Goal: Contribute content

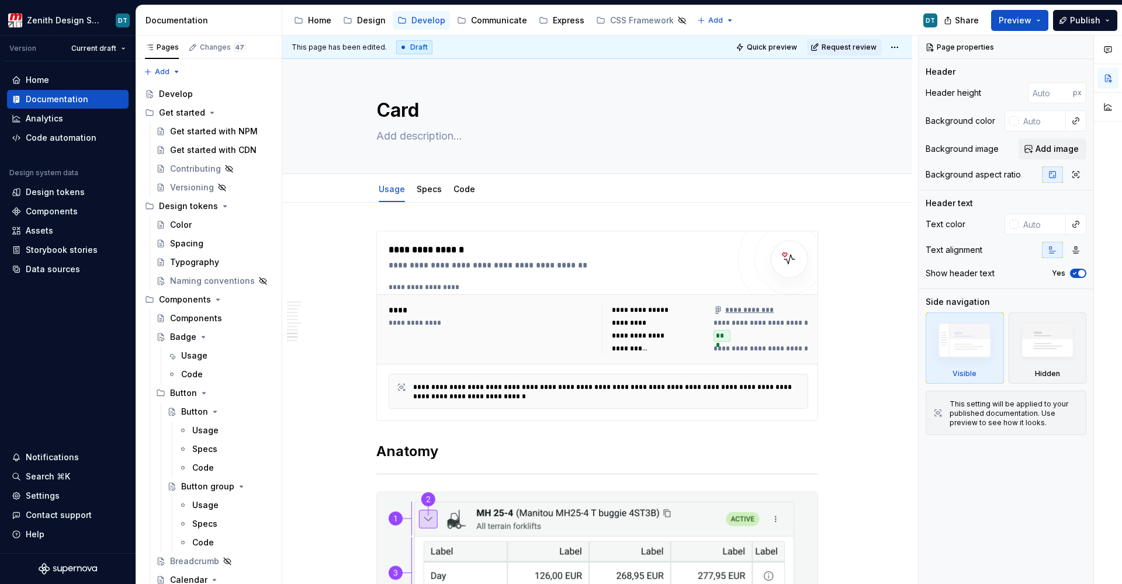
scroll to position [1828, 0]
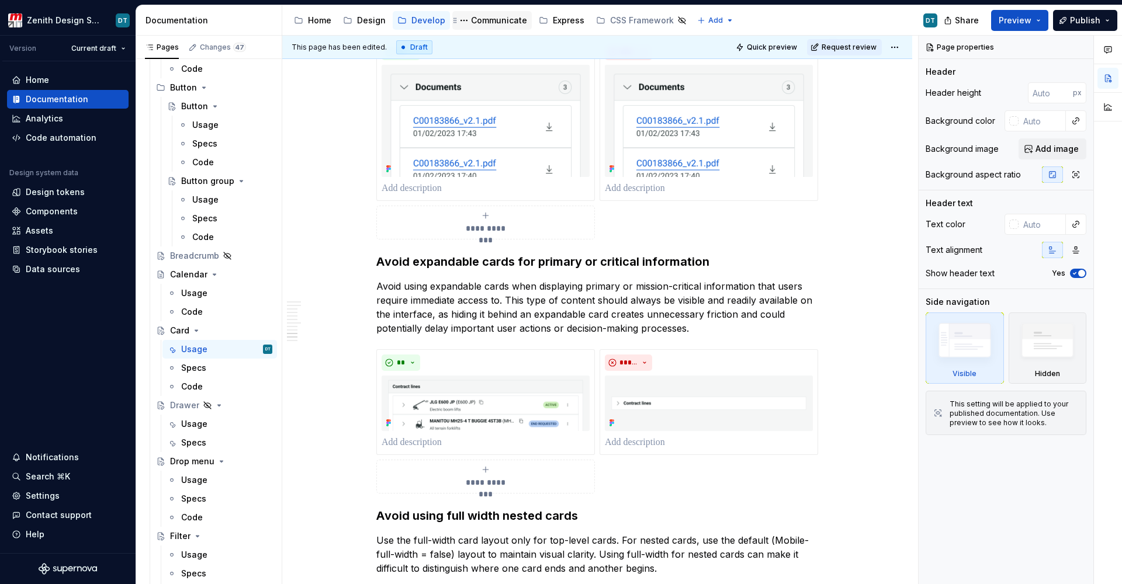
click at [483, 23] on div "Communicate" at bounding box center [499, 21] width 56 height 12
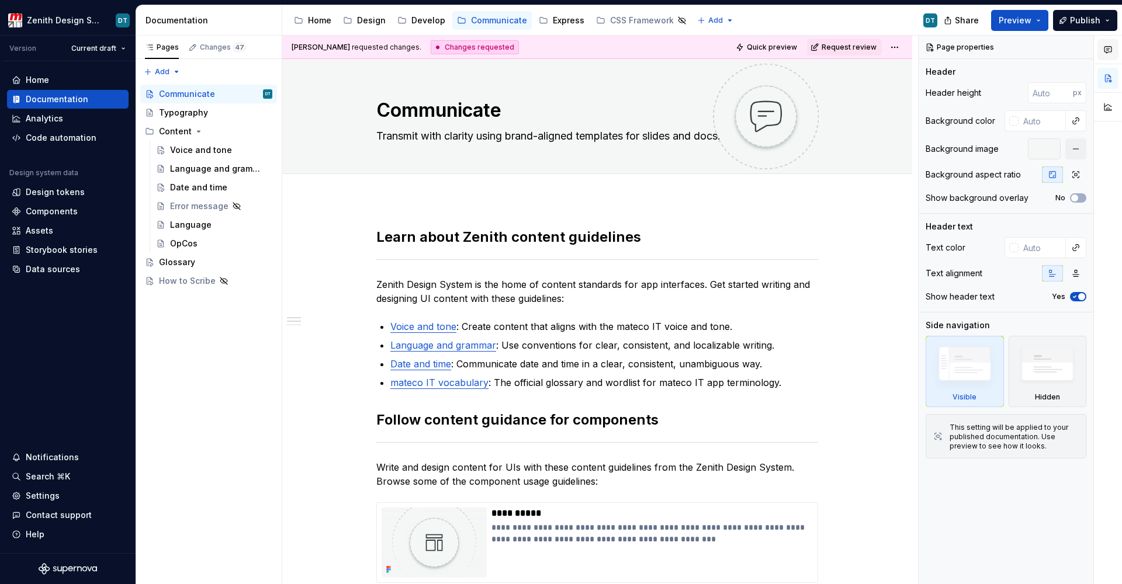
click at [1111, 51] on icon "button" at bounding box center [1107, 49] width 9 height 9
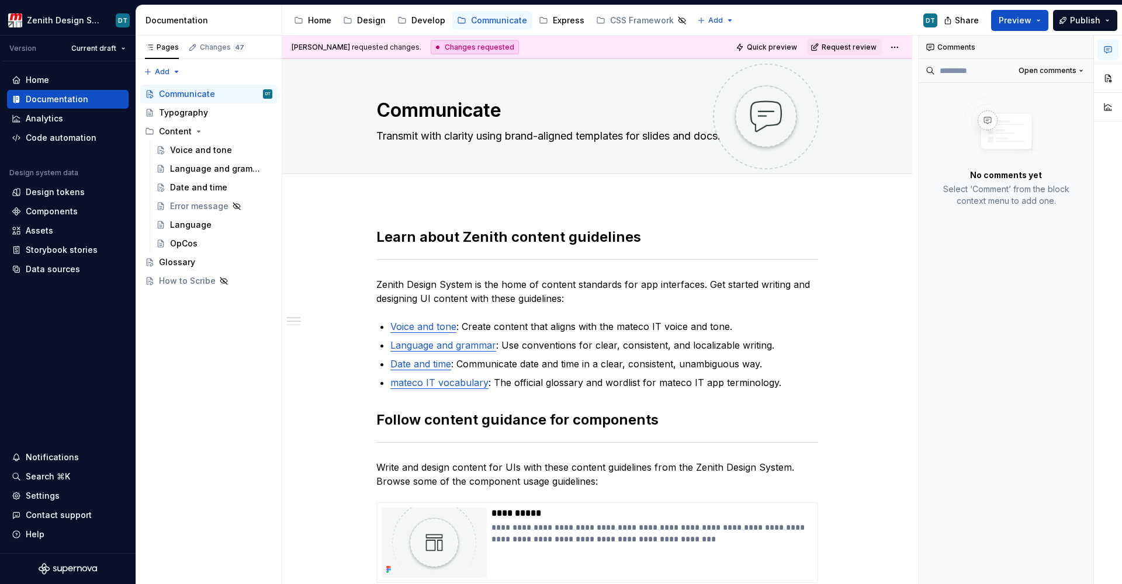
click at [700, 50] on div "[PERSON_NAME] requested changes. Changes requested Quick preview Request review" at bounding box center [597, 47] width 630 height 23
click at [895, 44] on html "Zenith Design System DT Version Current draft Home Documentation Analytics Code…" at bounding box center [561, 292] width 1122 height 584
click at [785, 42] on html "Zenith Design System DT Version Current draft Home Documentation Analytics Code…" at bounding box center [561, 292] width 1122 height 584
click at [830, 46] on span "Request review" at bounding box center [849, 47] width 55 height 9
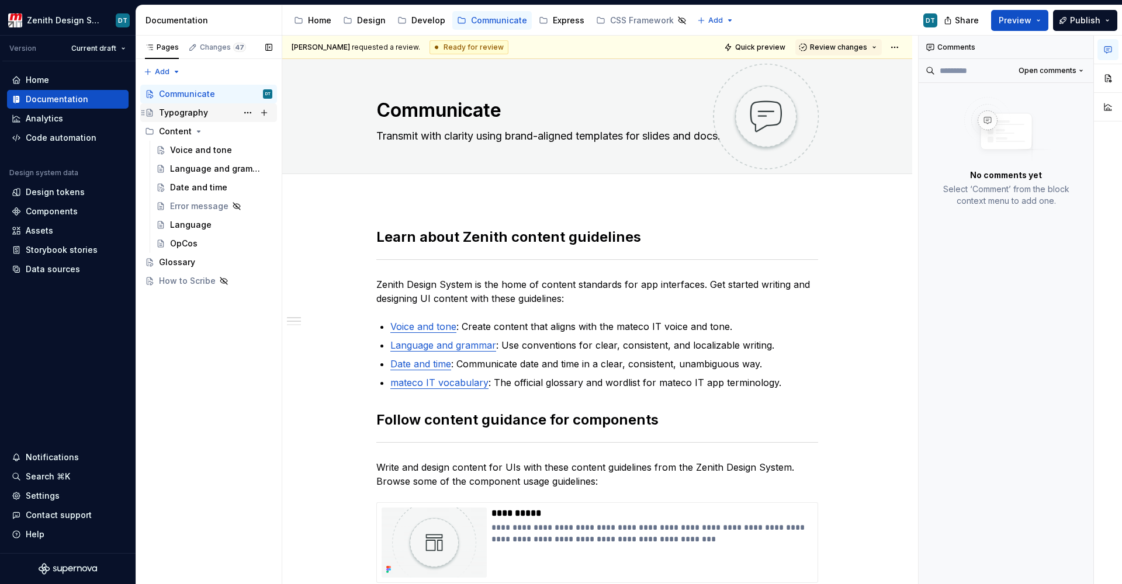
click at [190, 116] on div "Typography" at bounding box center [183, 113] width 49 height 12
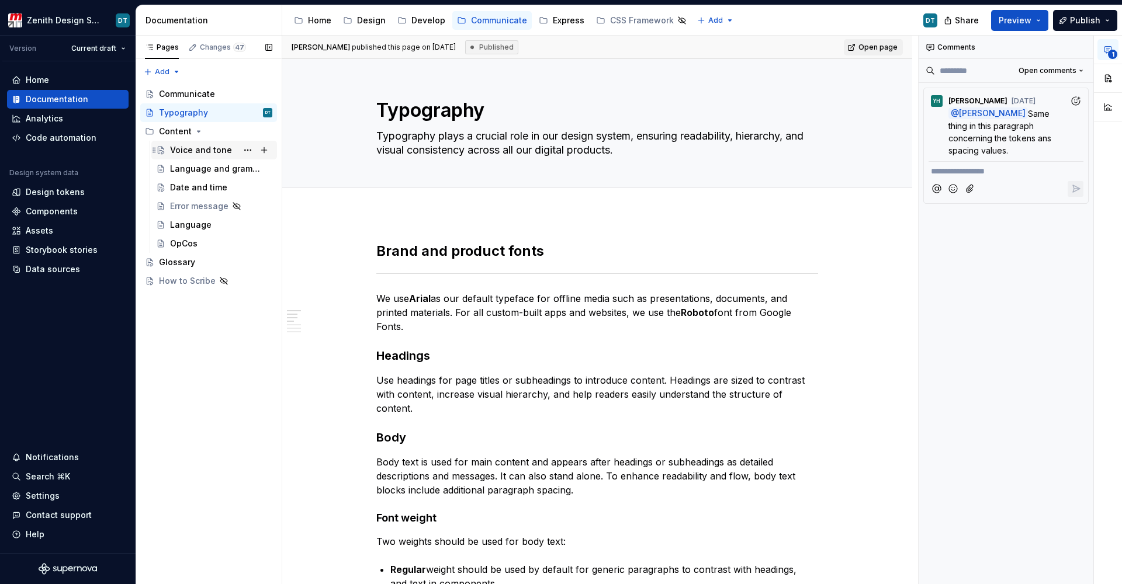
click at [192, 151] on div "Voice and tone" at bounding box center [201, 150] width 62 height 12
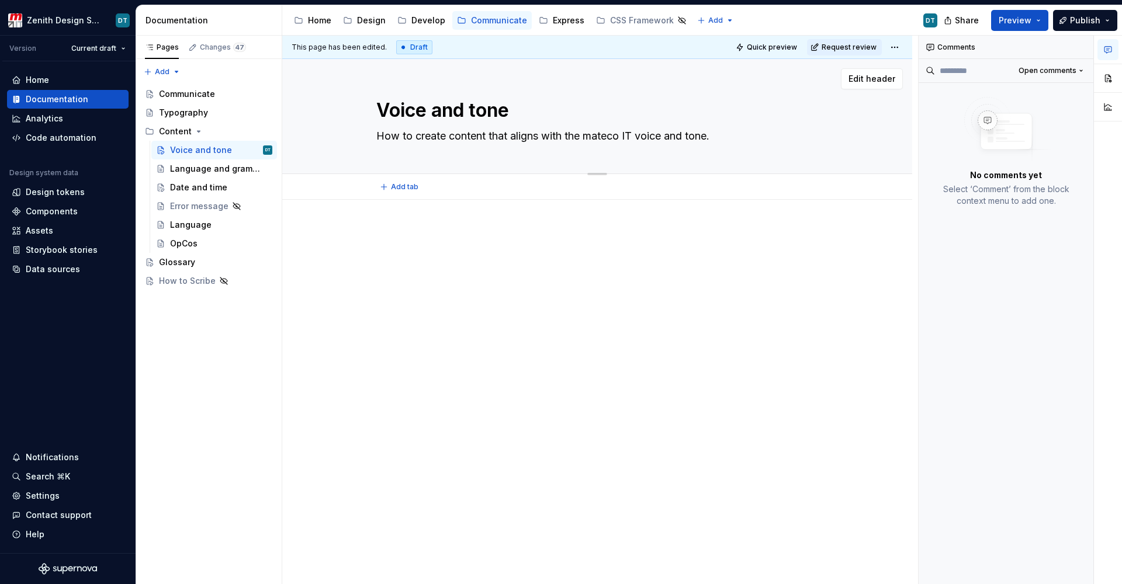
click at [394, 141] on textarea "How to create content that aligns with the mateco IT voice and tone." at bounding box center [595, 136] width 442 height 19
click at [898, 50] on html "Zenith Design System DT Version Current draft Home Documentation Analytics Code…" at bounding box center [561, 292] width 1122 height 584
click at [896, 46] on html "Zenith Design System DT Version Current draft Home Documentation Analytics Code…" at bounding box center [561, 292] width 1122 height 584
click at [176, 169] on div "Language and grammar" at bounding box center [203, 169] width 67 height 12
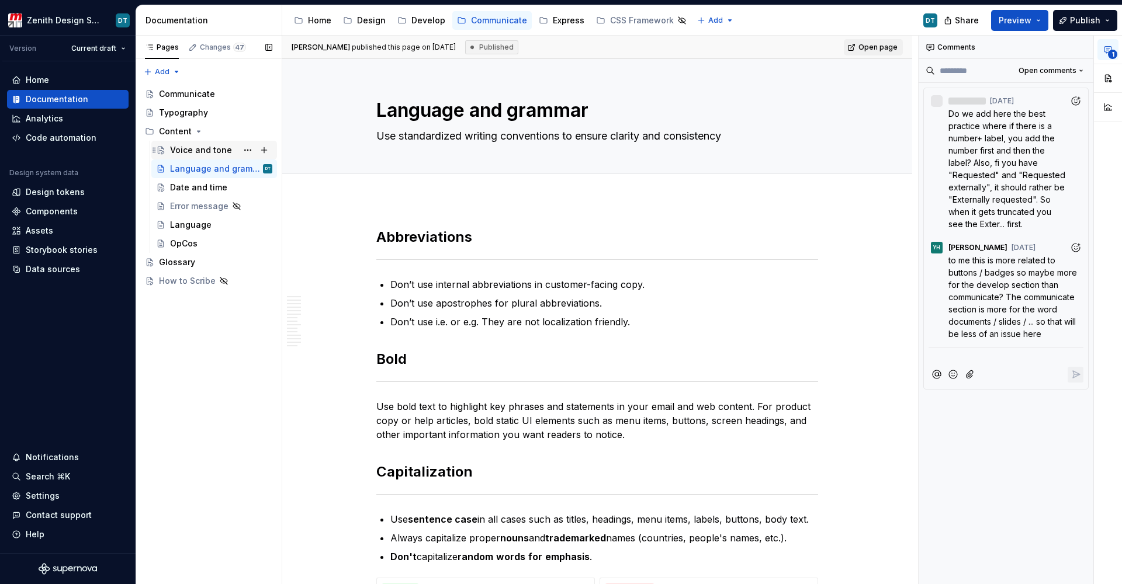
click at [179, 155] on div "Voice and tone" at bounding box center [201, 150] width 62 height 12
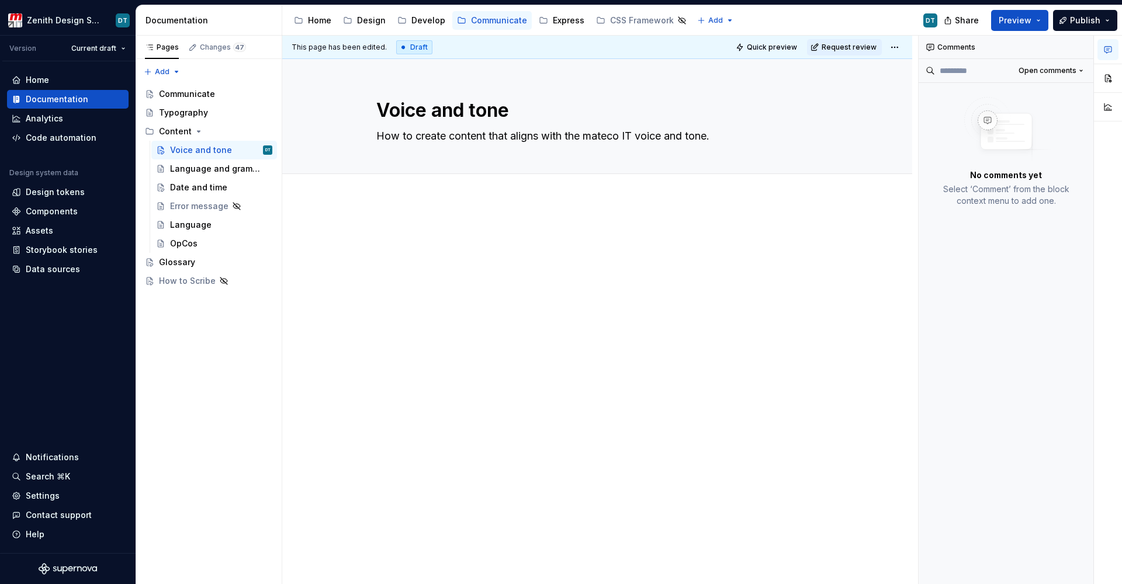
type textarea "*"
click at [424, 272] on div at bounding box center [597, 257] width 442 height 58
click at [415, 292] on div "Work in progress" at bounding box center [597, 331] width 630 height 262
click at [367, 242] on span at bounding box center [364, 241] width 9 height 16
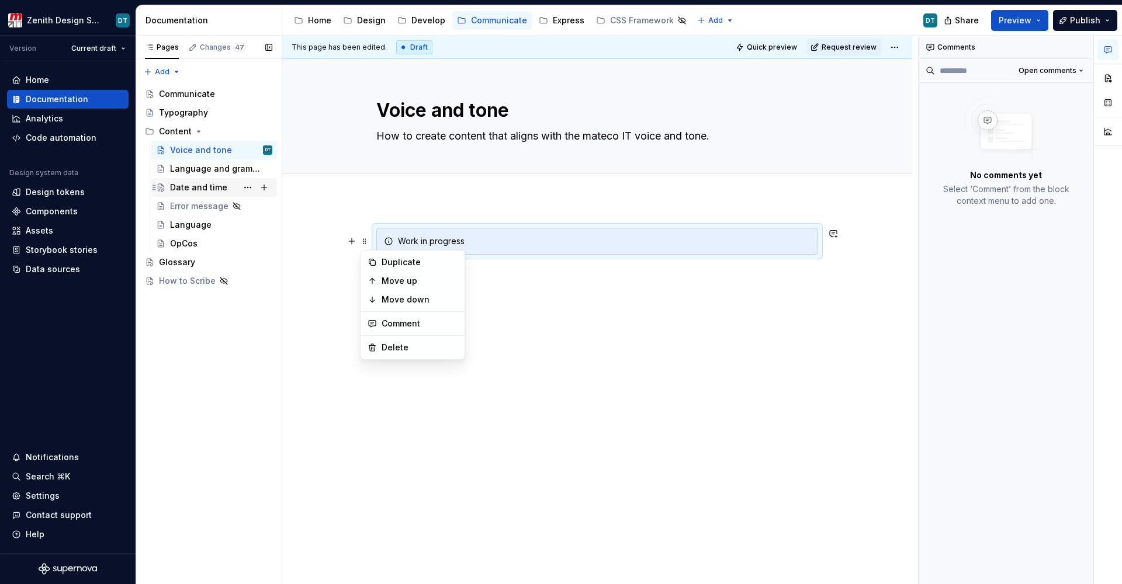
click at [198, 186] on div "Date and time" at bounding box center [198, 188] width 57 height 12
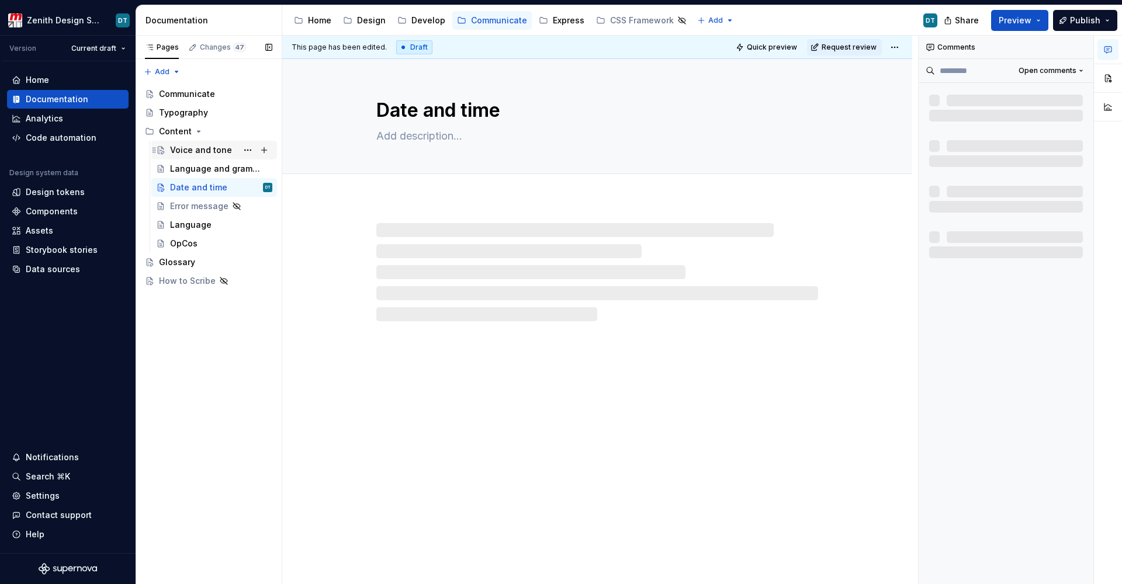
click at [189, 154] on div "Voice and tone" at bounding box center [201, 150] width 62 height 12
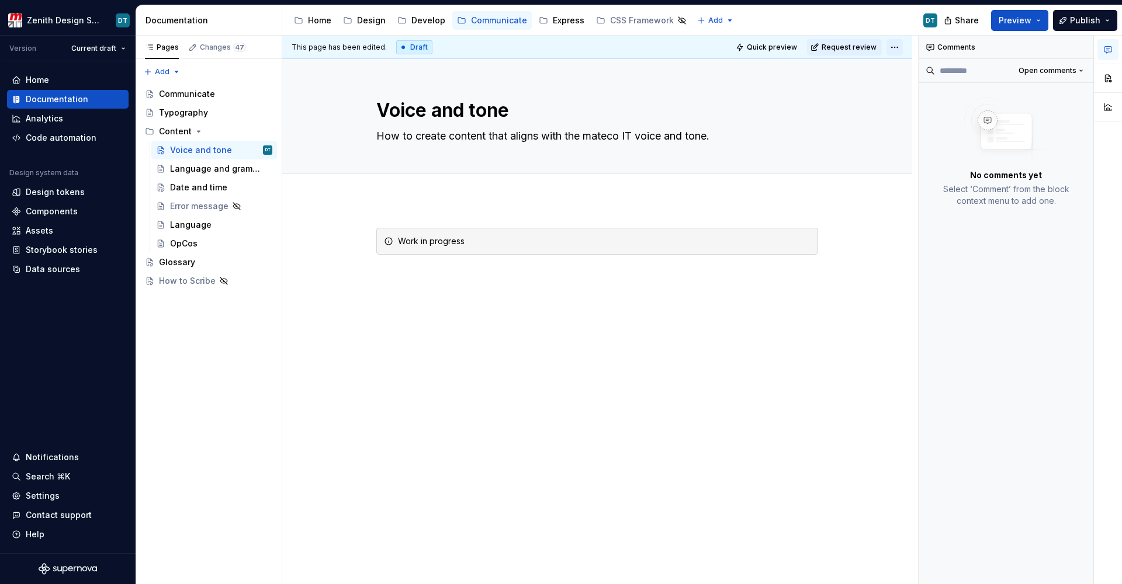
click at [900, 48] on html "Zenith Design System DT Version Current draft Home Documentation Analytics Code…" at bounding box center [561, 292] width 1122 height 584
click at [846, 28] on html "Zenith Design System DT Version Current draft Home Documentation Analytics Code…" at bounding box center [561, 292] width 1122 height 584
click at [192, 188] on div "Date and time" at bounding box center [198, 188] width 57 height 12
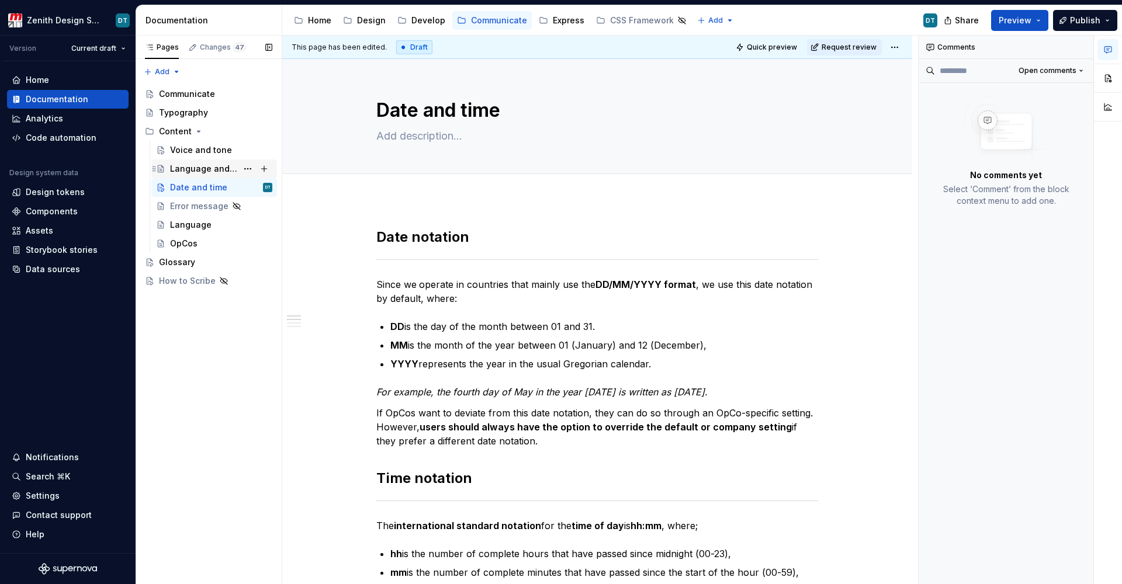
click at [192, 167] on div "Language and grammar" at bounding box center [203, 169] width 67 height 12
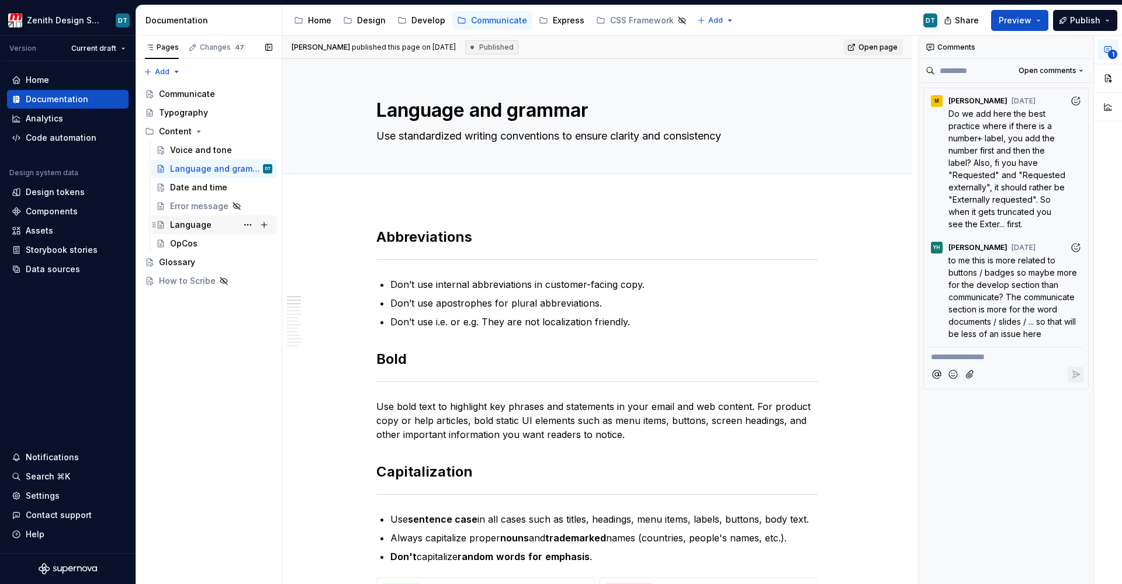
click at [190, 225] on div "Language" at bounding box center [190, 225] width 41 height 12
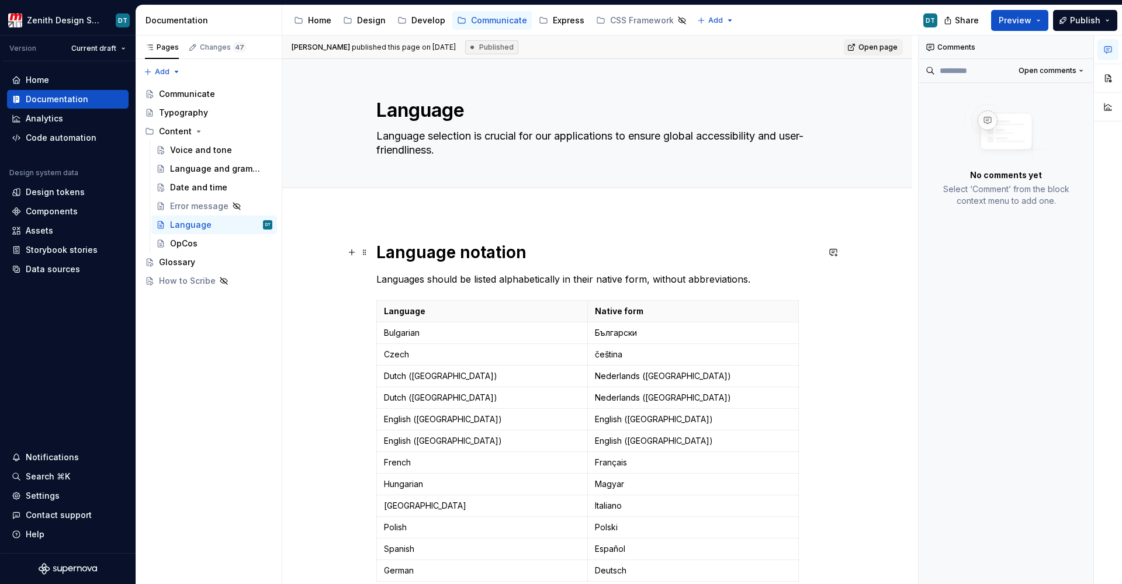
click at [541, 245] on h1 "Language notation" at bounding box center [597, 252] width 442 height 21
click at [460, 262] on h1 "Language notation" at bounding box center [597, 252] width 442 height 21
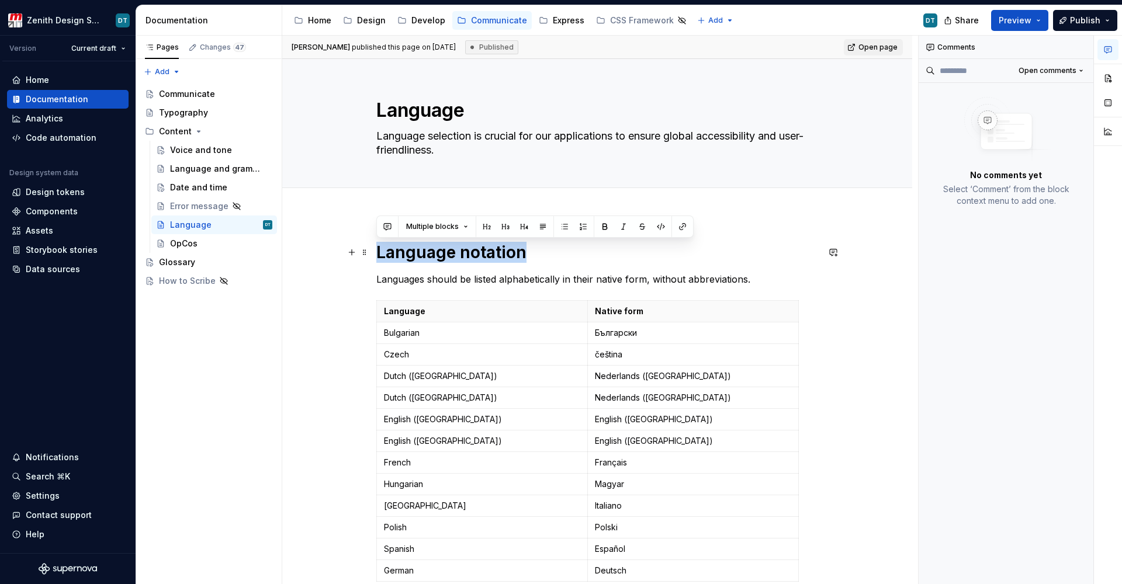
click at [460, 262] on h1 "Language notation" at bounding box center [597, 252] width 442 height 21
click at [464, 229] on button "button" at bounding box center [468, 227] width 16 height 16
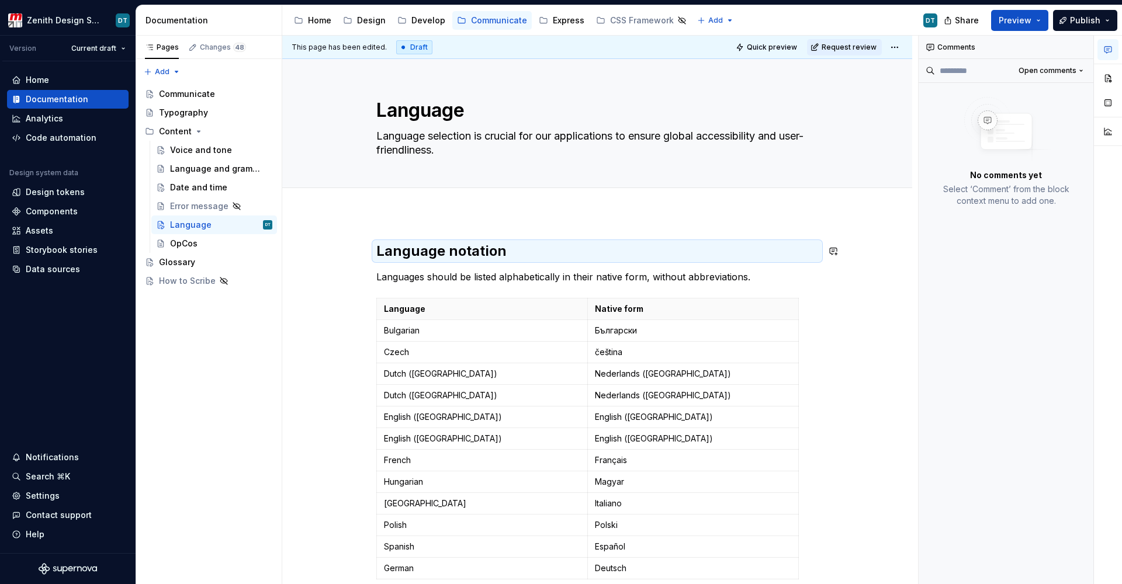
type textarea "*"
click at [558, 254] on h2 "Language notation" at bounding box center [597, 251] width 442 height 19
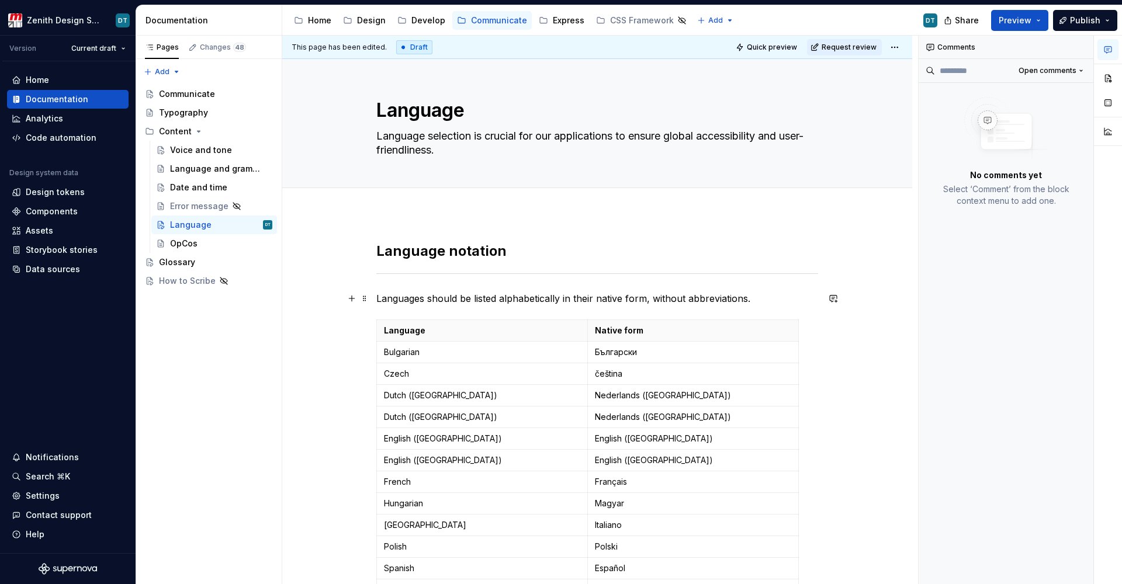
click at [486, 303] on p "Languages should be listed alphabetically in their native form, without abbrevi…" at bounding box center [597, 299] width 442 height 14
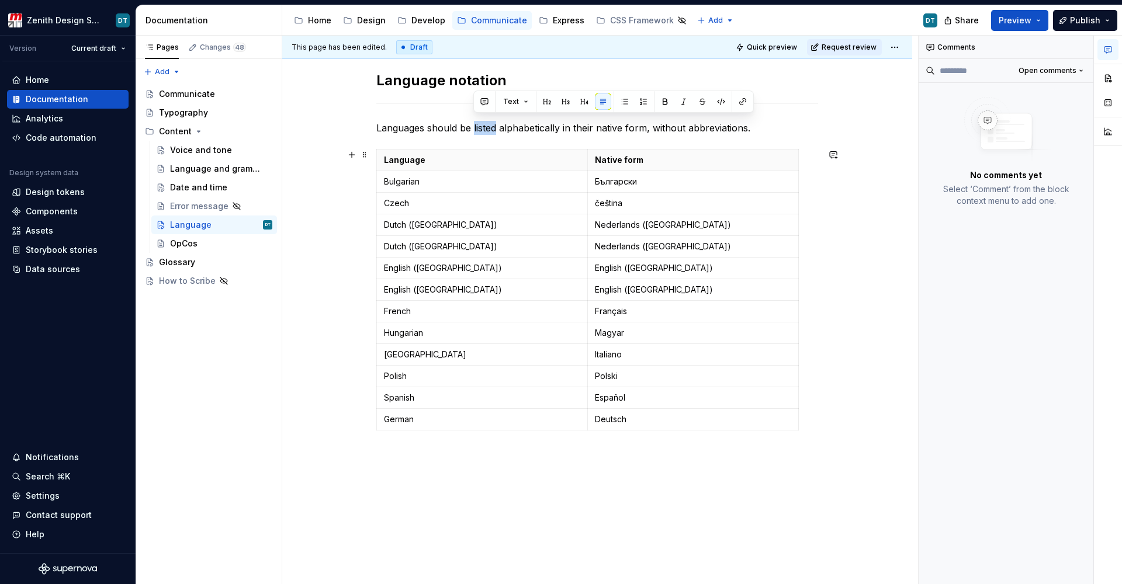
scroll to position [175, 0]
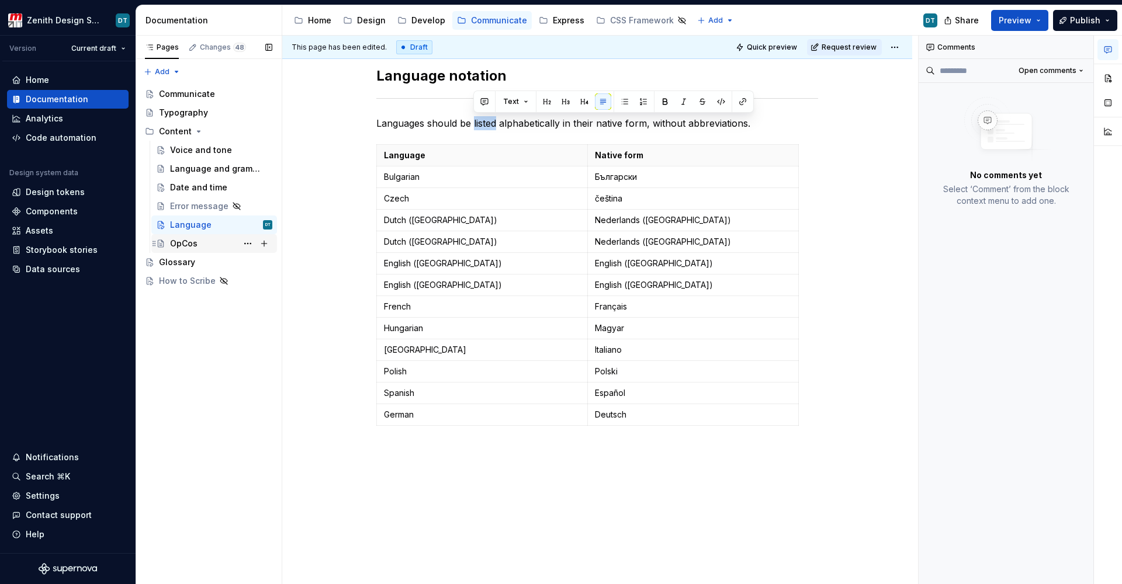
click at [202, 242] on div "OpCos" at bounding box center [221, 244] width 102 height 16
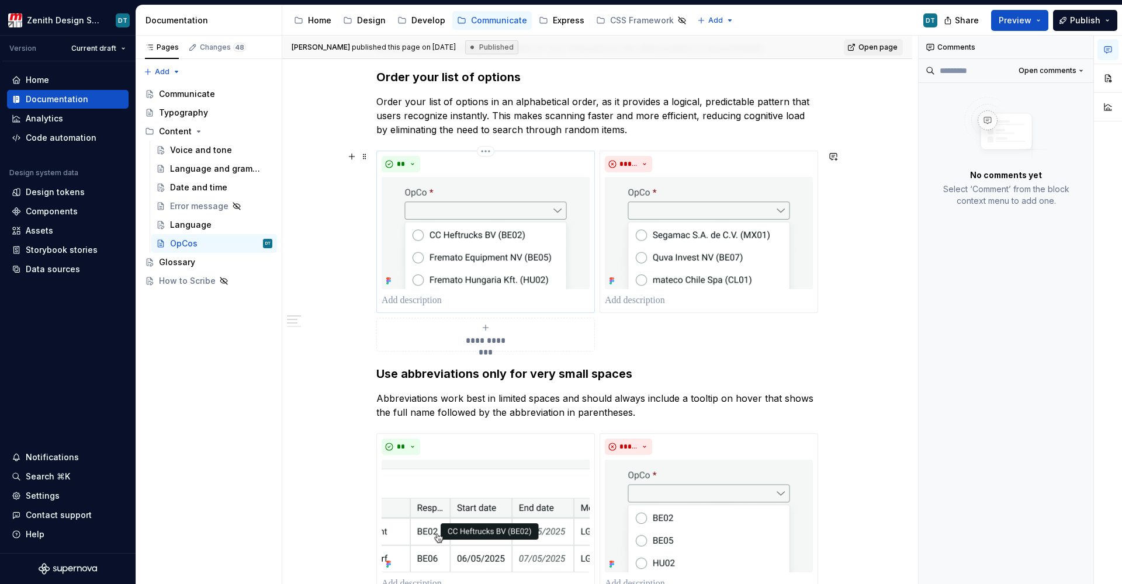
scroll to position [180, 0]
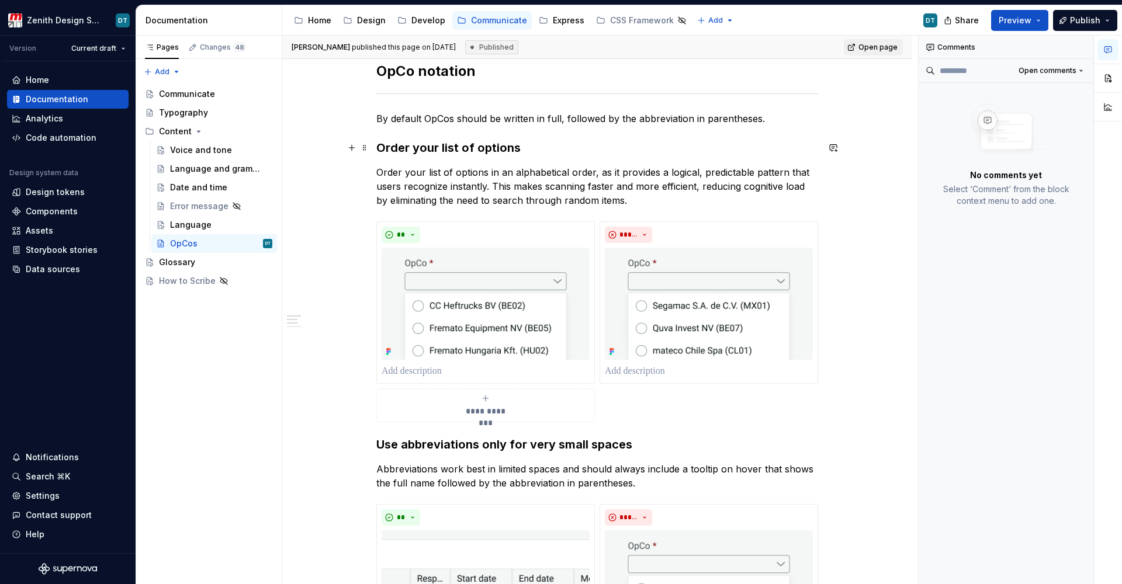
click at [402, 142] on strong "Order your list of options" at bounding box center [448, 148] width 144 height 14
click at [1111, 78] on button "button" at bounding box center [1108, 78] width 21 height 21
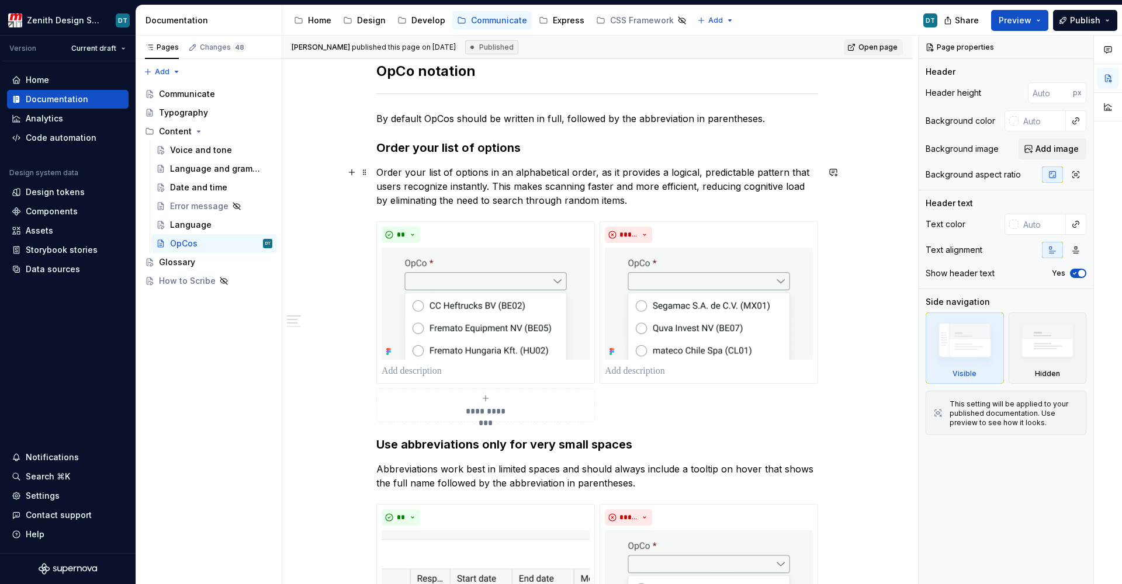
scroll to position [169, 0]
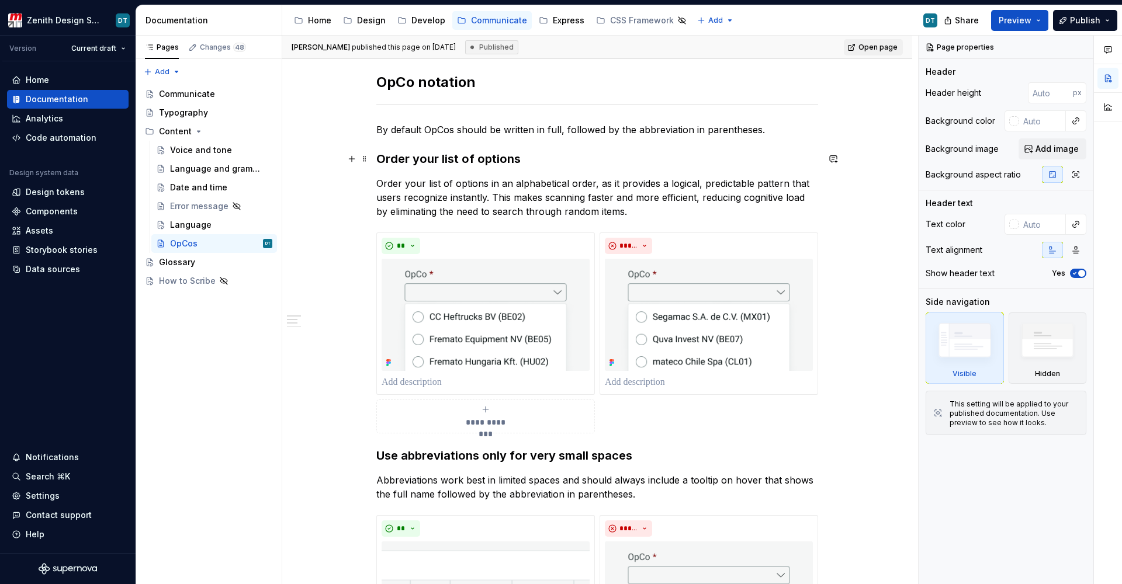
click at [405, 164] on strong "Order your list of options" at bounding box center [448, 159] width 144 height 14
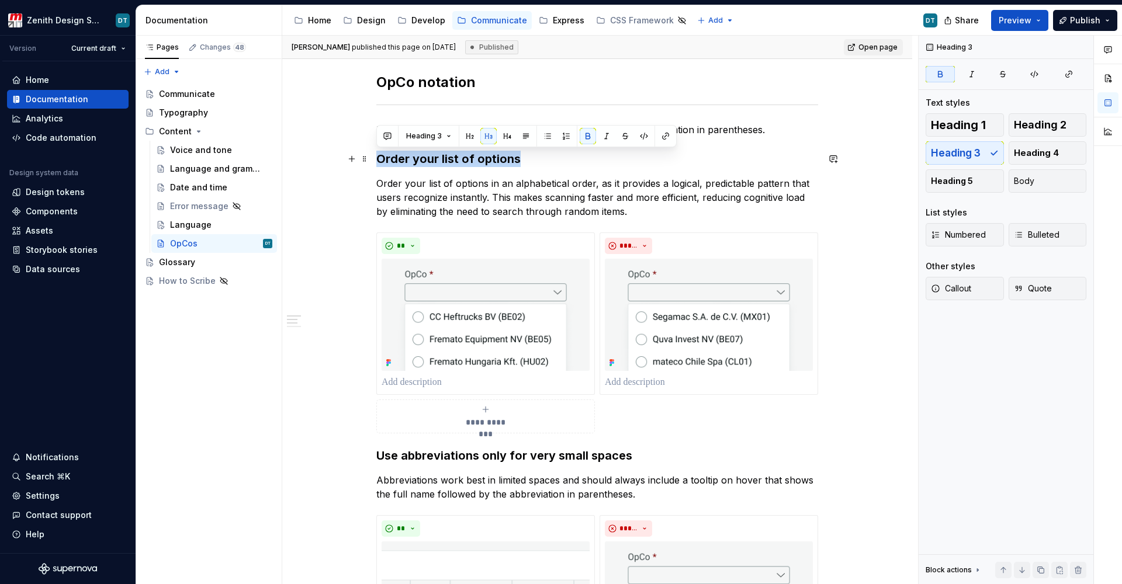
click at [405, 164] on strong "Order your list of options" at bounding box center [448, 159] width 144 height 14
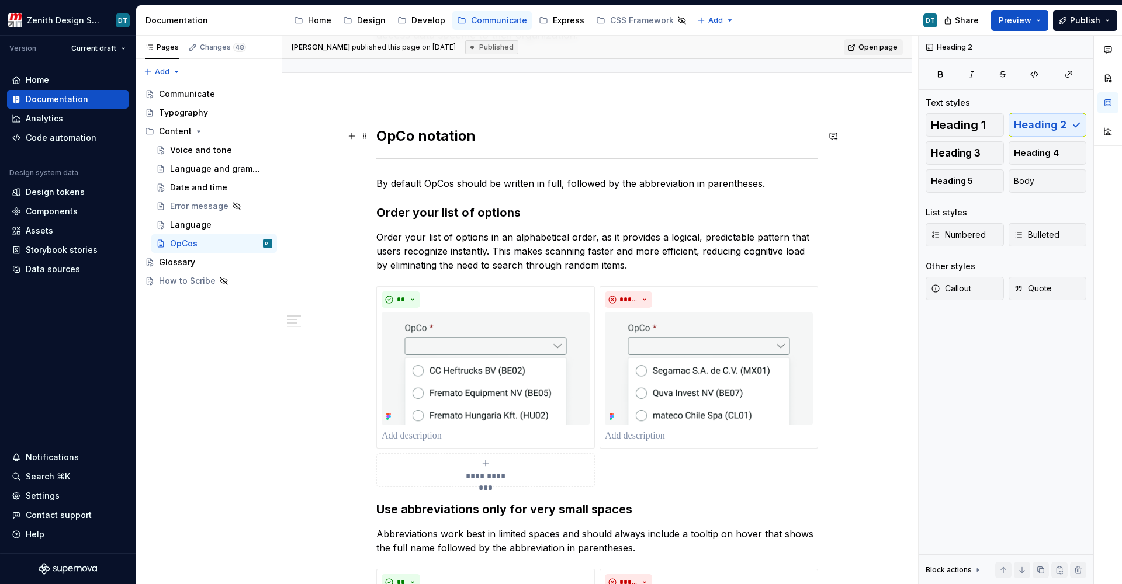
click at [404, 130] on h2 "OpCo notation" at bounding box center [597, 136] width 442 height 19
click at [415, 134] on h2 "OpCo notation" at bounding box center [597, 136] width 442 height 19
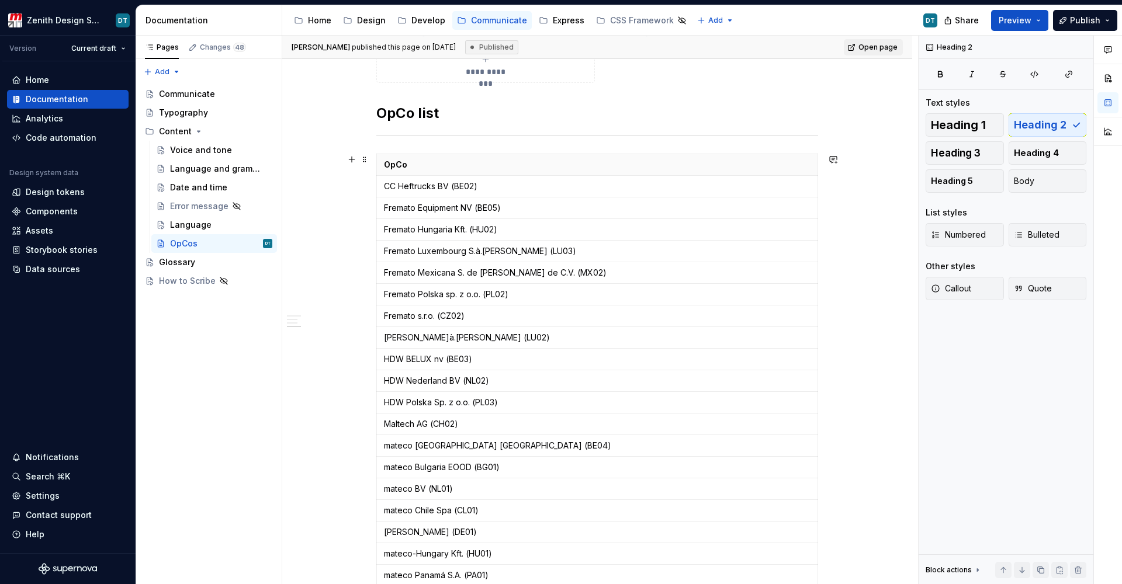
scroll to position [781, 0]
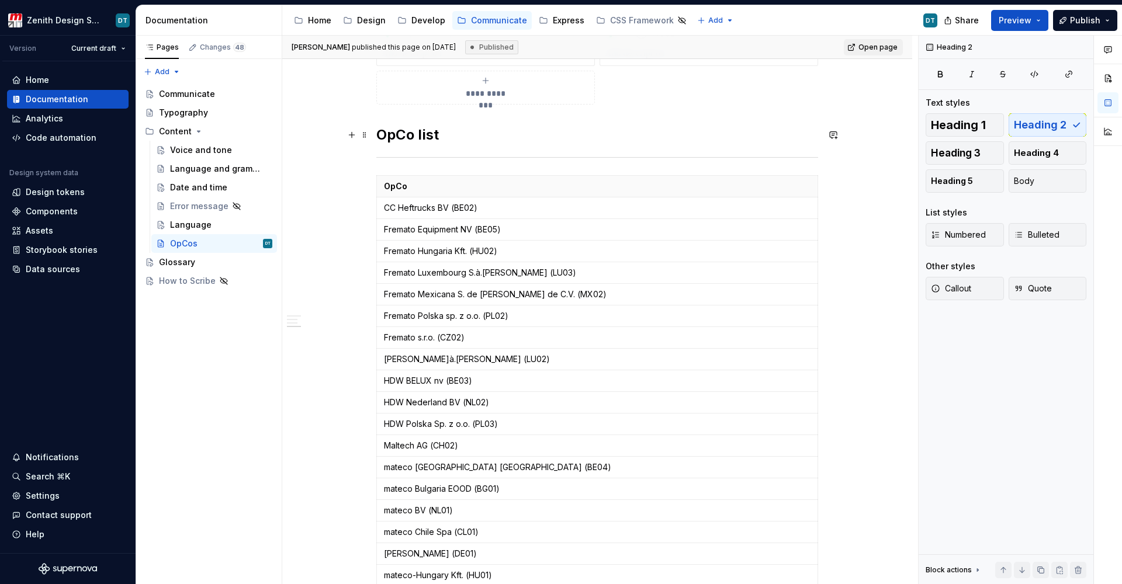
click at [410, 141] on h2 "OpCo list" at bounding box center [597, 135] width 442 height 19
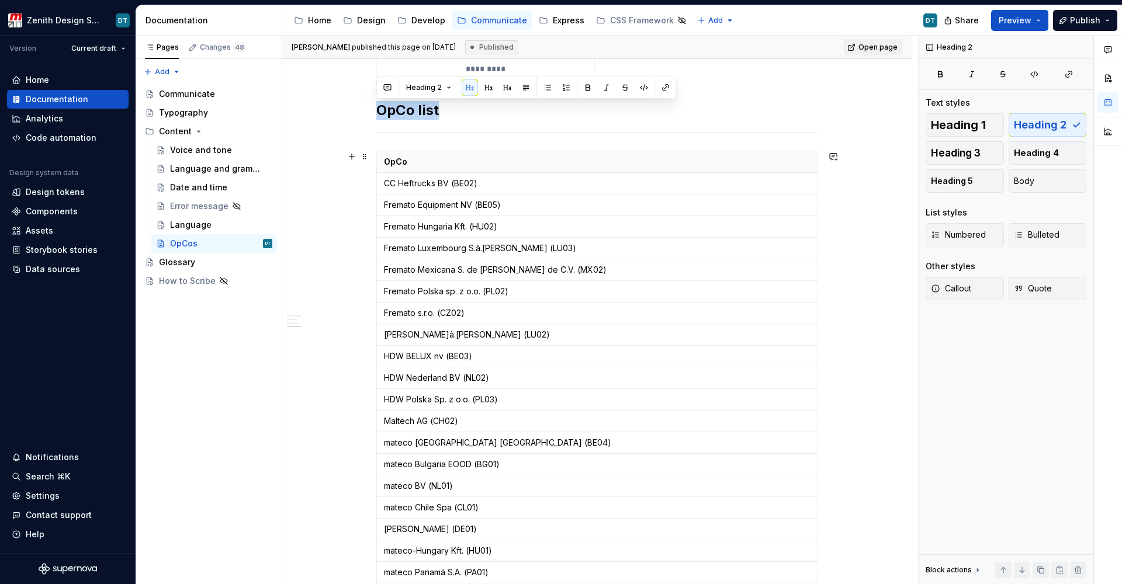
scroll to position [808, 0]
click at [456, 121] on div "**********" at bounding box center [597, 140] width 442 height 1412
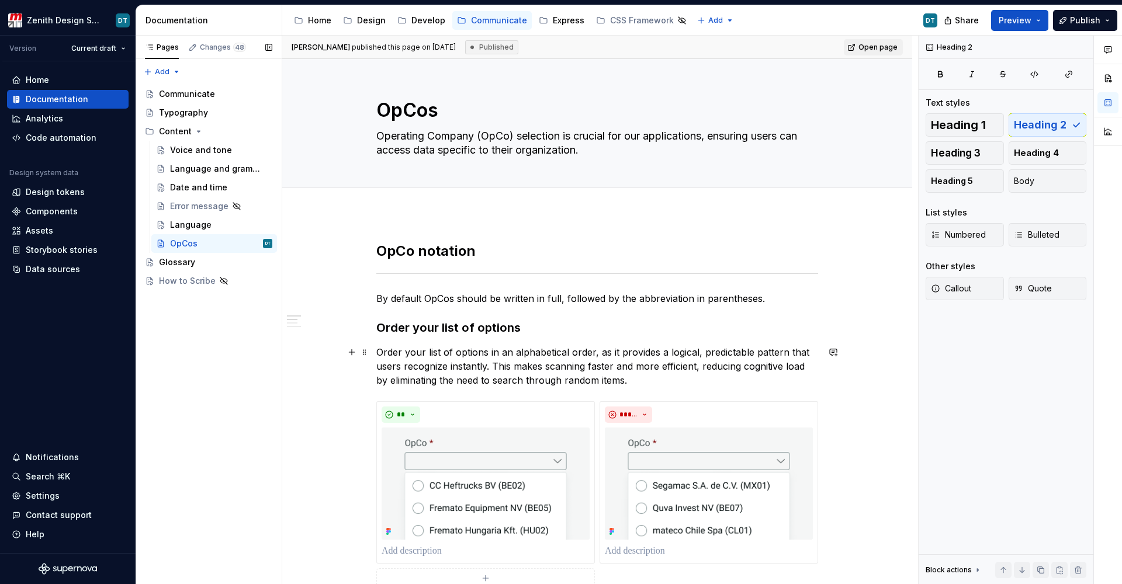
scroll to position [0, 0]
click at [201, 227] on div "Language" at bounding box center [190, 225] width 41 height 12
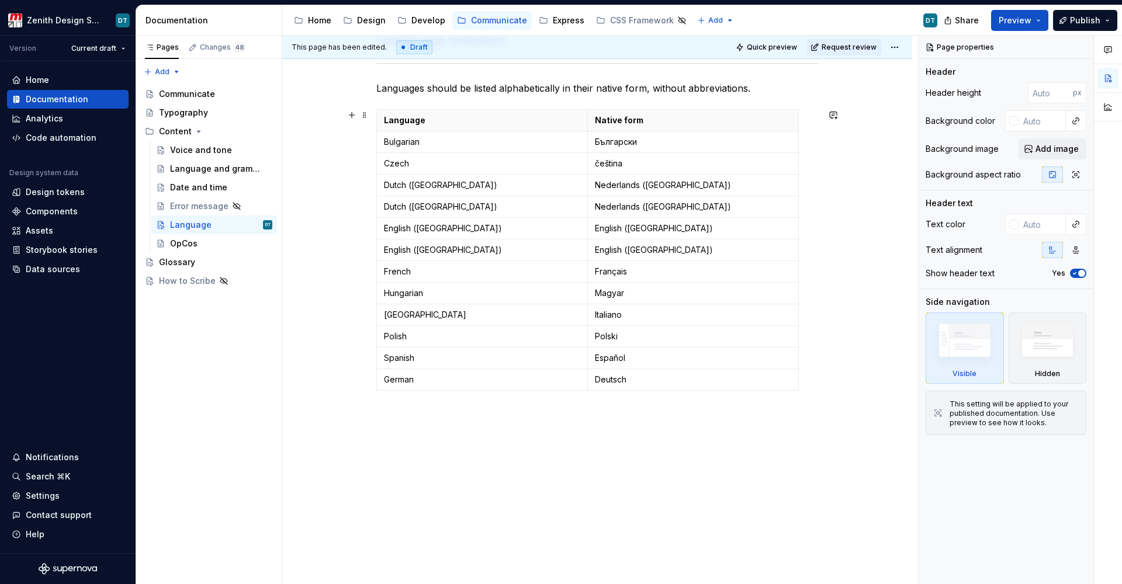
scroll to position [210, 0]
click at [204, 241] on div "OpCos" at bounding box center [221, 244] width 102 height 16
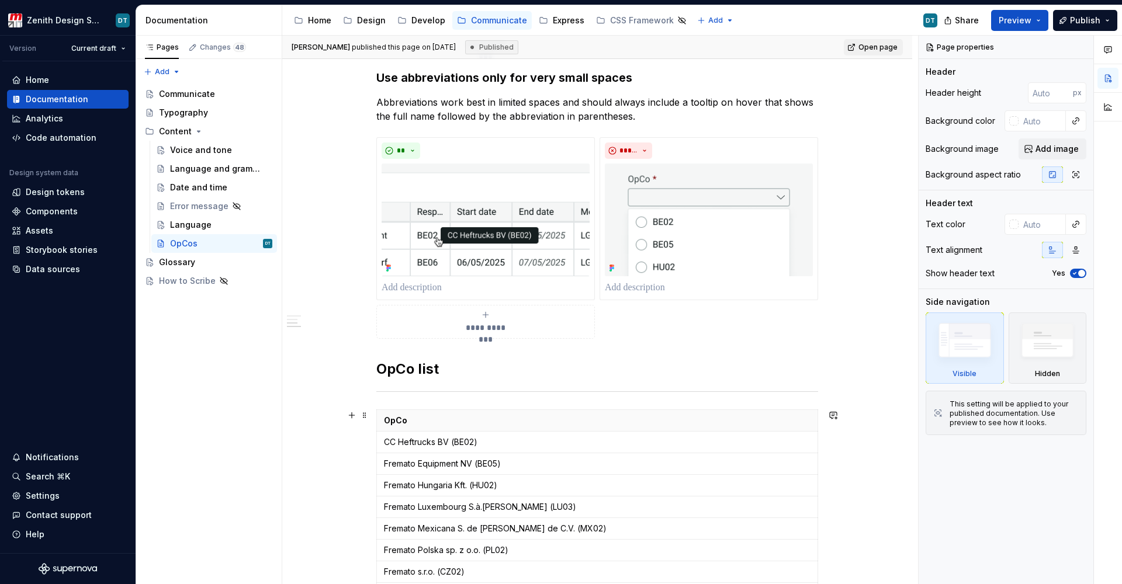
scroll to position [558, 0]
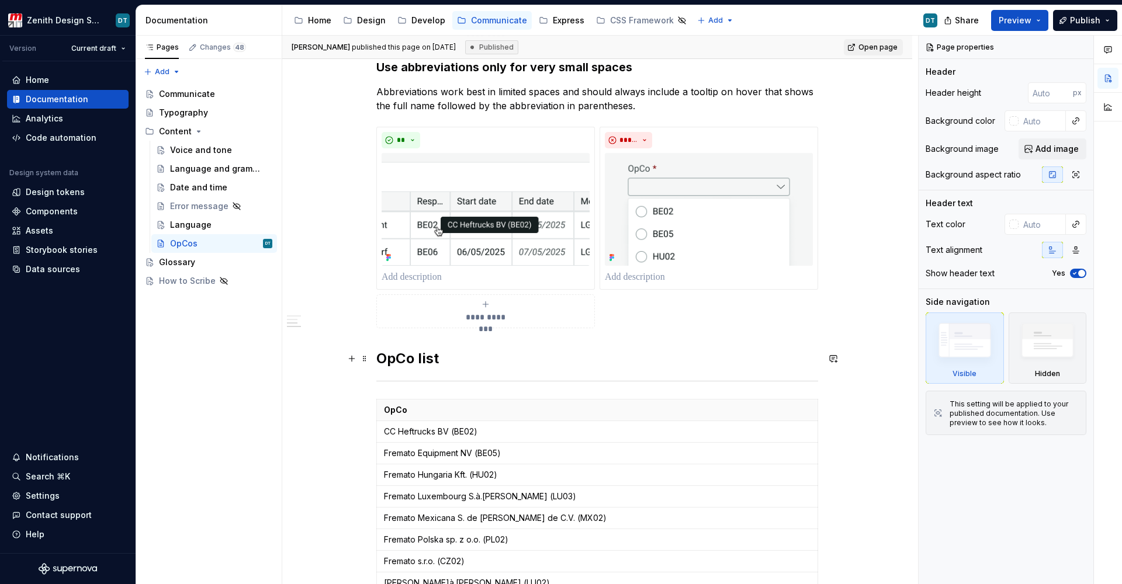
click at [416, 359] on h2 "OpCo list" at bounding box center [597, 358] width 442 height 19
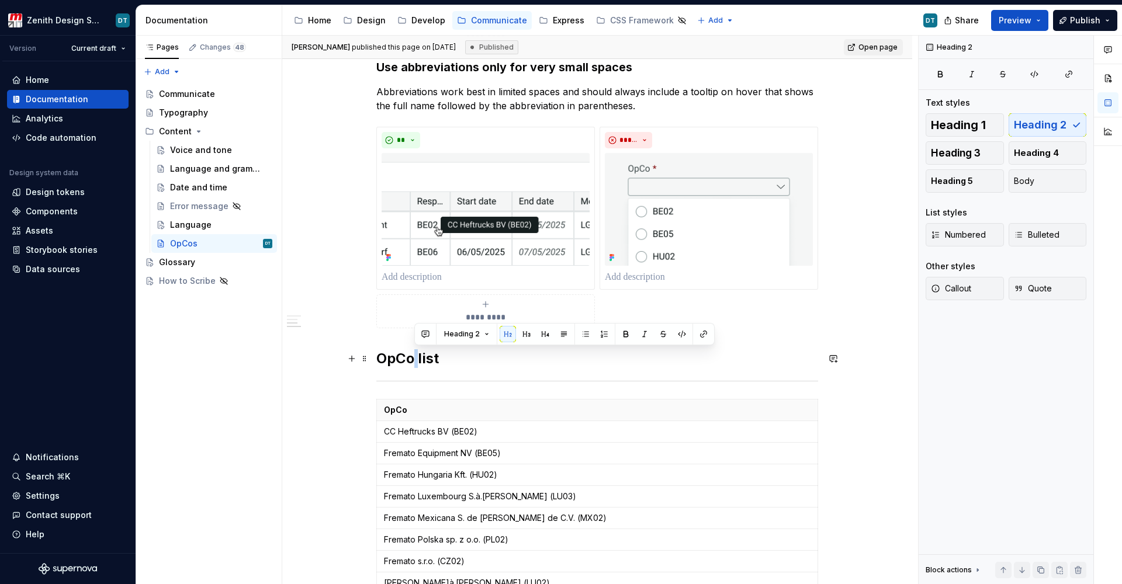
click at [416, 359] on h2 "OpCo list" at bounding box center [597, 358] width 442 height 19
click at [209, 227] on div "Language" at bounding box center [221, 225] width 102 height 16
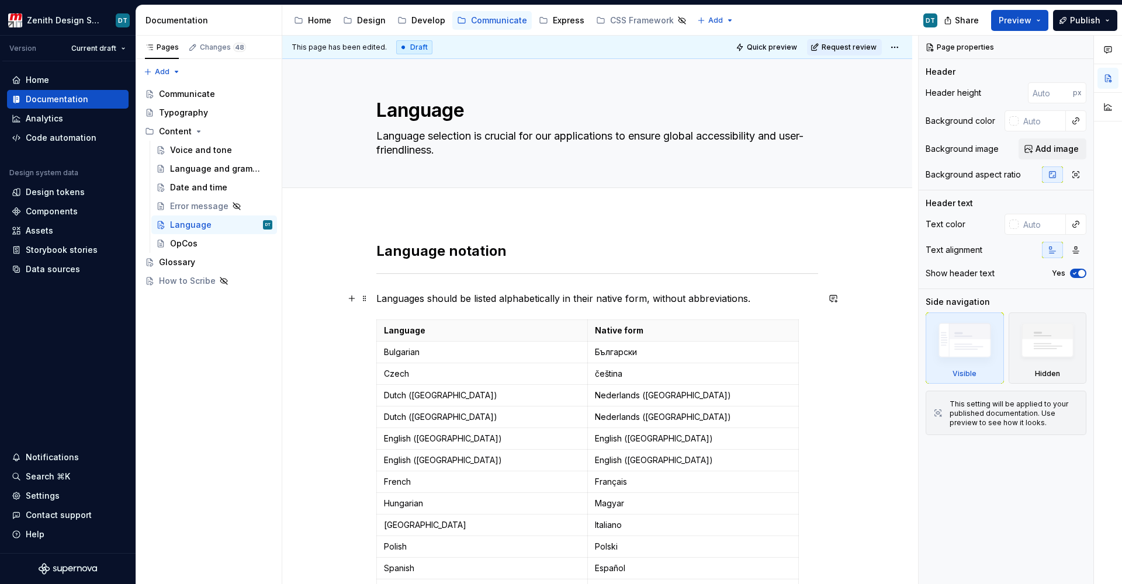
type textarea "*"
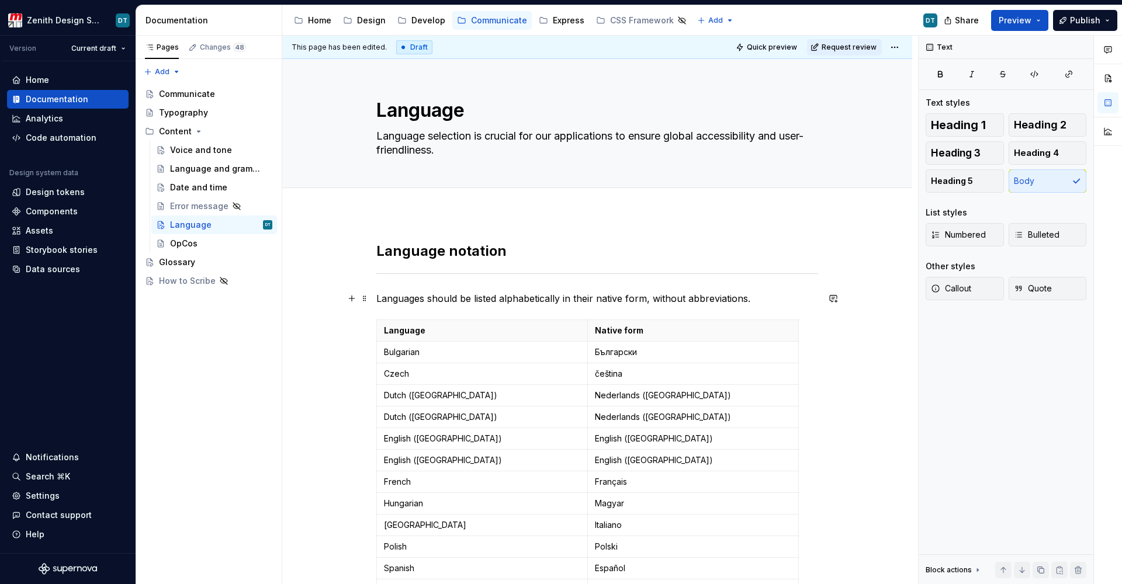
click at [776, 299] on p "Languages should be listed alphabetically in their native form, without abbrevi…" at bounding box center [597, 299] width 442 height 14
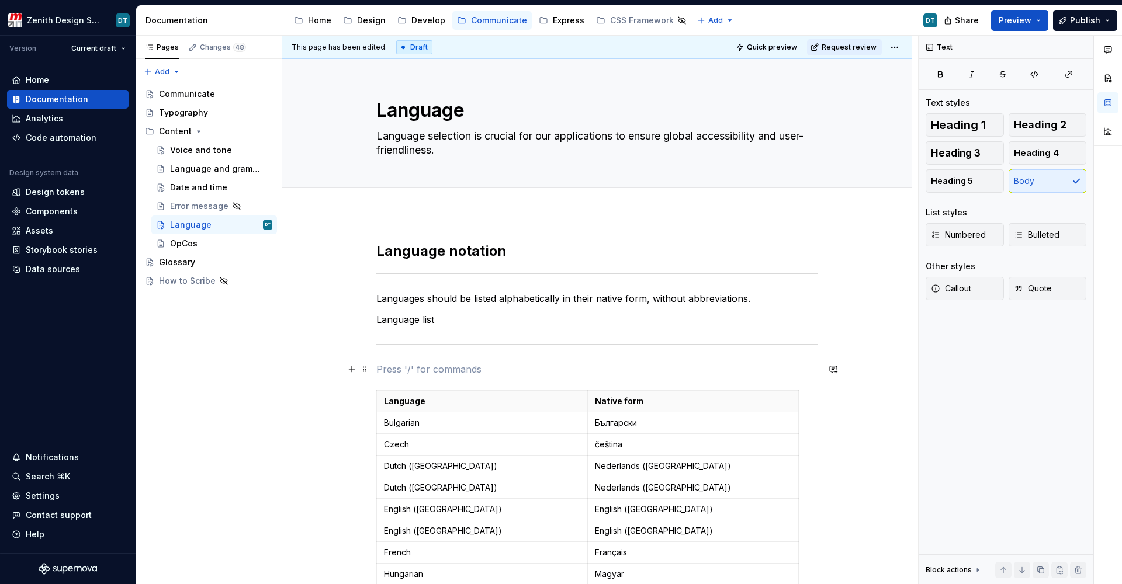
click at [392, 369] on p at bounding box center [597, 369] width 442 height 14
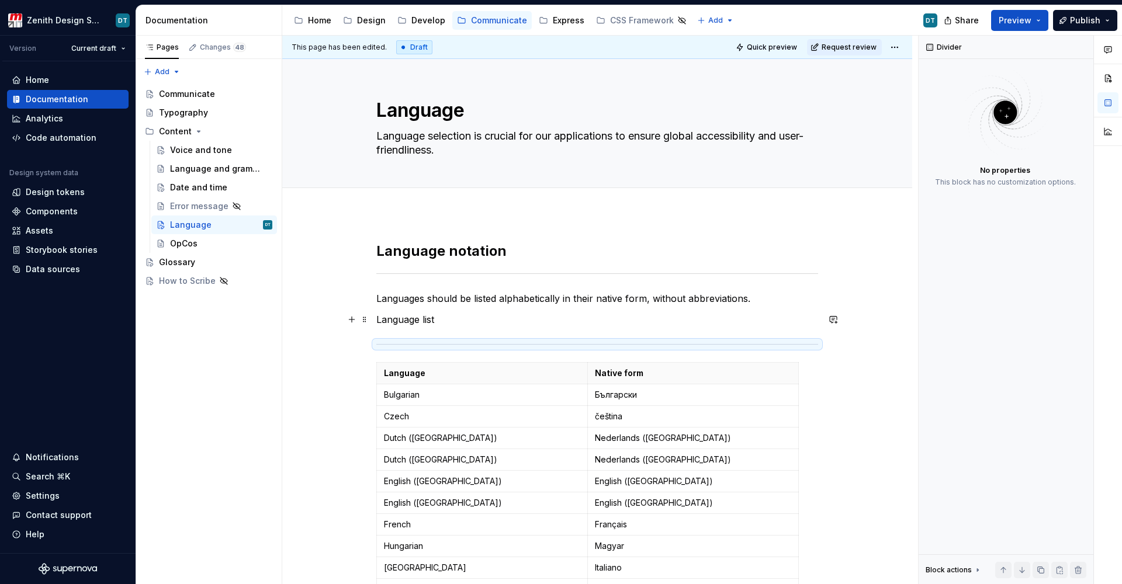
click at [412, 320] on p "Language list" at bounding box center [597, 320] width 442 height 14
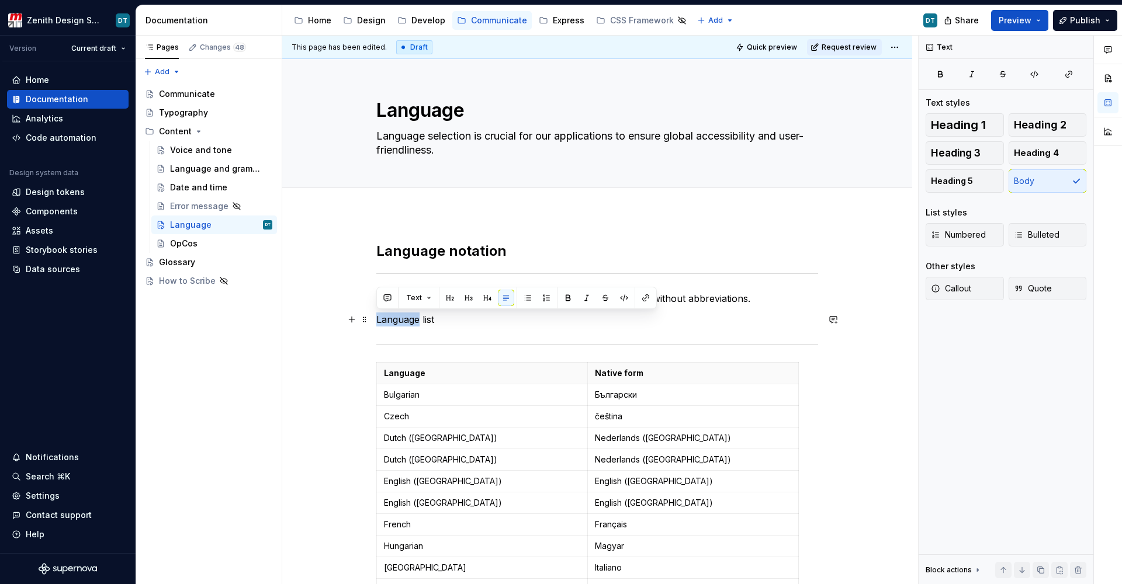
click at [412, 320] on p "Language list" at bounding box center [597, 320] width 442 height 14
click at [1025, 130] on span "Heading 2" at bounding box center [1040, 125] width 53 height 12
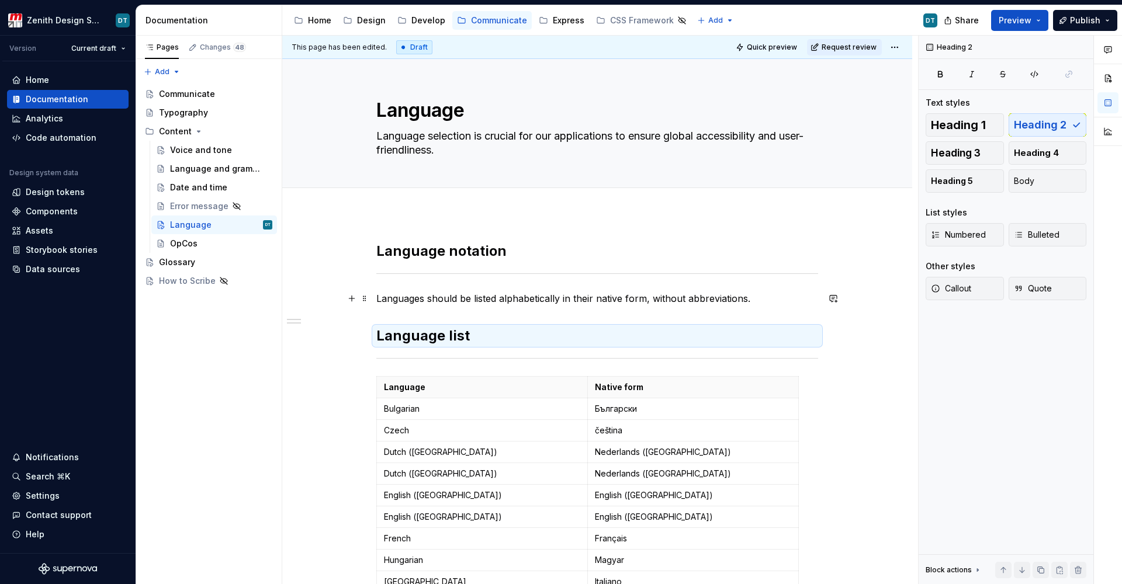
click at [625, 299] on p "Languages should be listed alphabetically in their native form, without abbrevi…" at bounding box center [597, 299] width 442 height 14
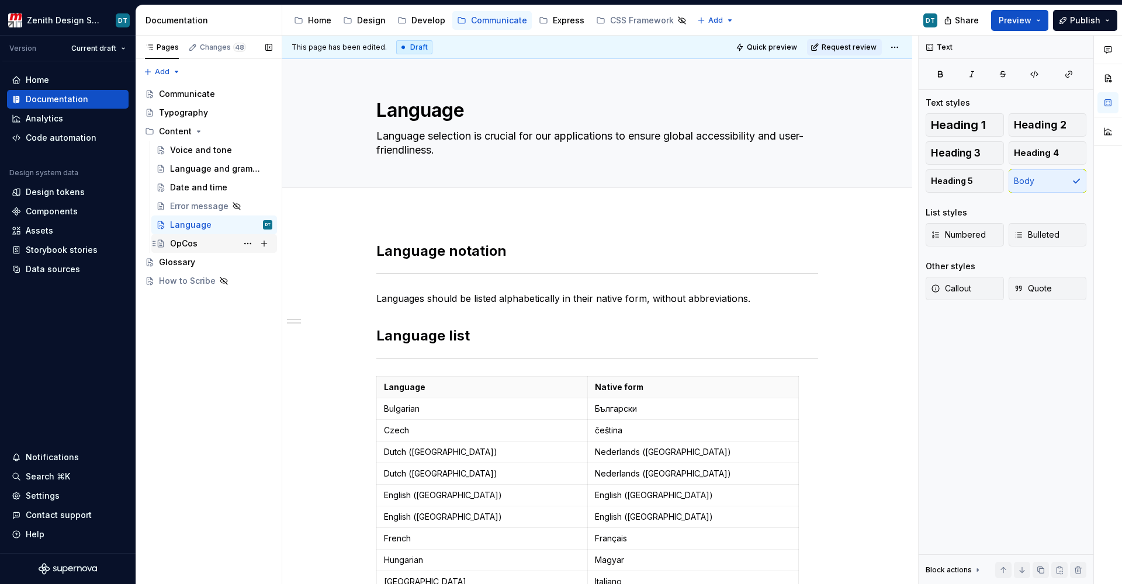
click at [189, 242] on div "OpCos" at bounding box center [183, 244] width 27 height 12
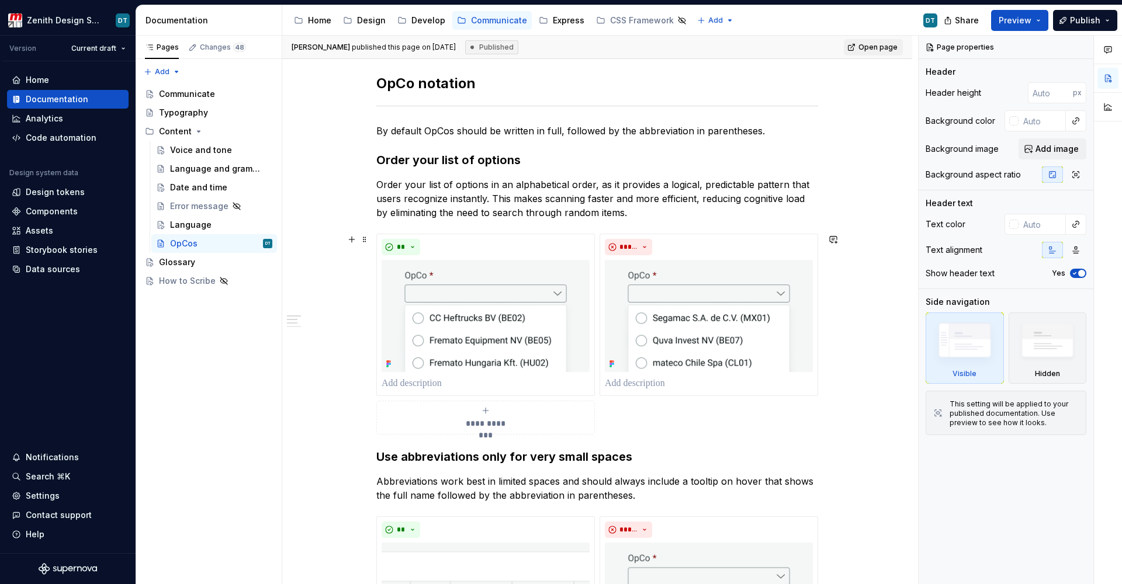
scroll to position [165, 0]
click at [568, 130] on p "By default OpCos should be written in full, followed by the abbreviation in par…" at bounding box center [597, 133] width 442 height 14
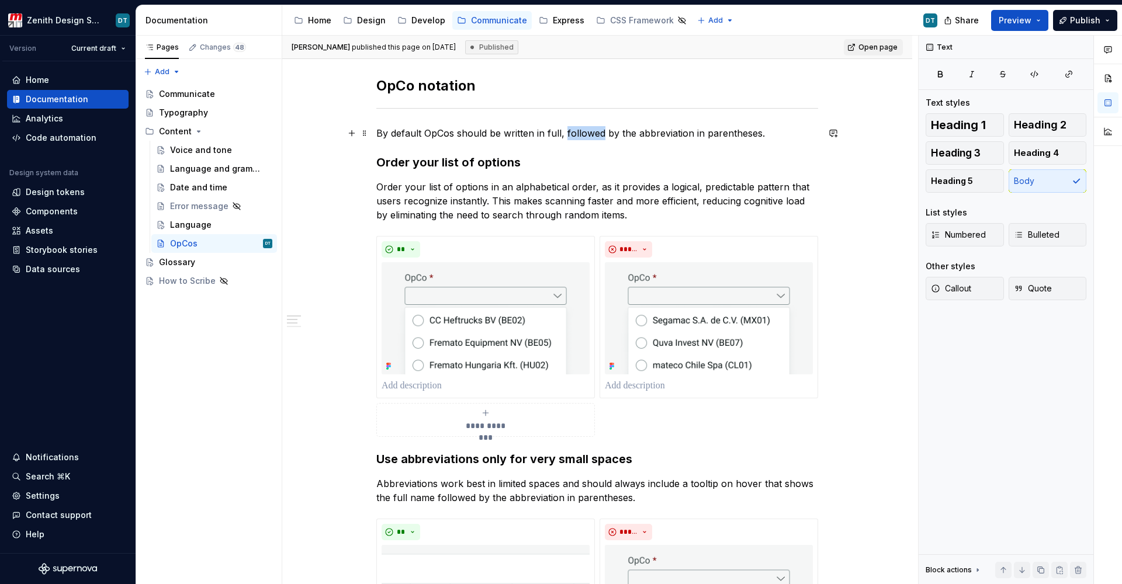
click at [568, 130] on p "By default OpCos should be written in full, followed by the abbreviation in par…" at bounding box center [597, 133] width 442 height 14
copy p "By default OpCos should be written in full, followed by the abbreviation in par…"
click at [189, 224] on div "Language" at bounding box center [190, 225] width 41 height 12
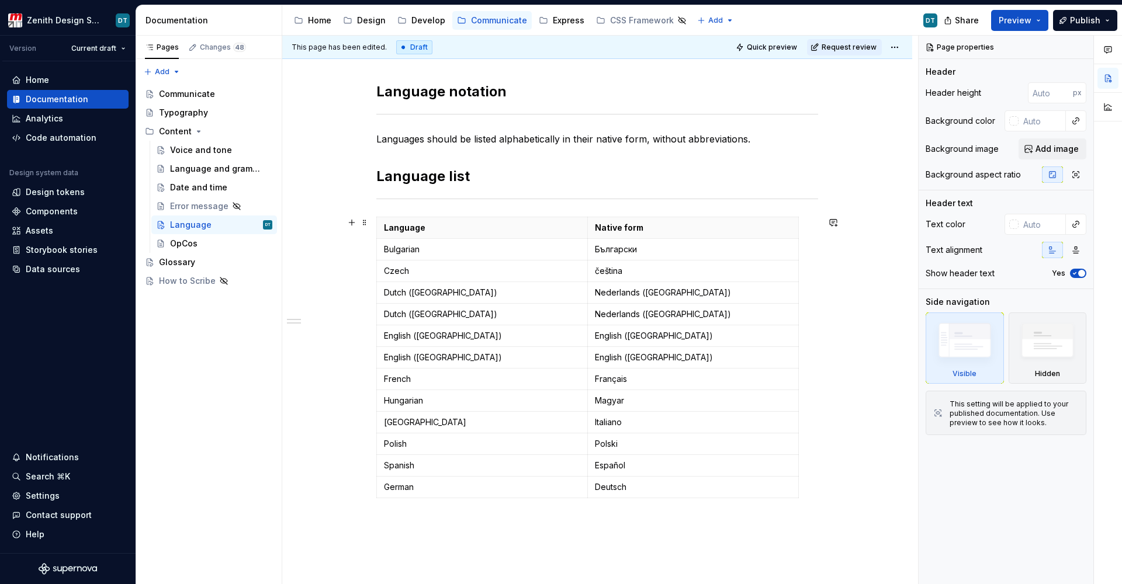
scroll to position [162, 0]
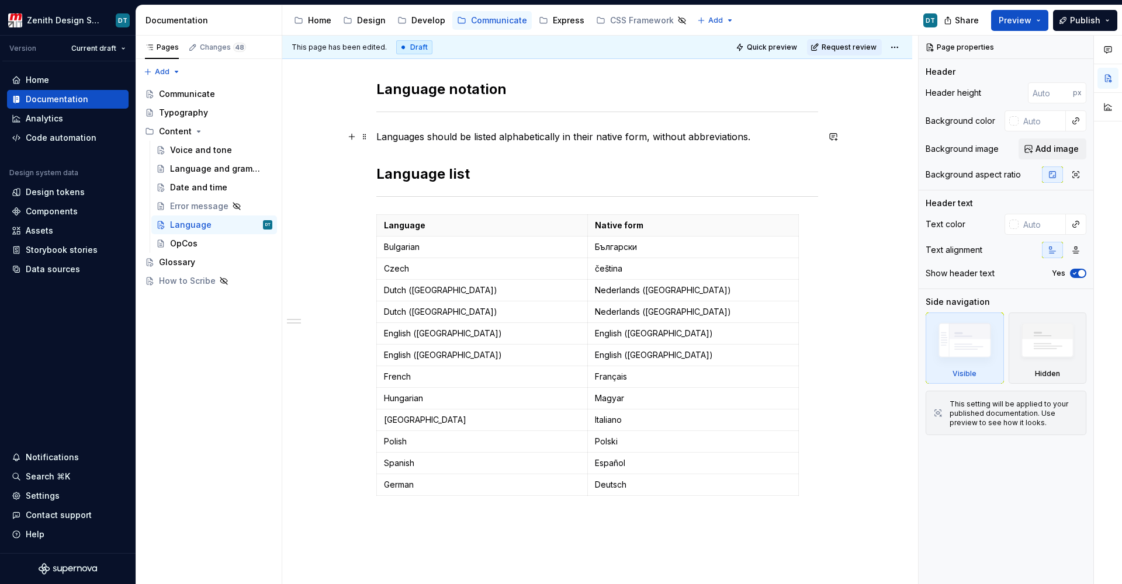
type textarea "*"
click at [761, 138] on p "Languages should be listed alphabetically in their native form, without abbrevi…" at bounding box center [597, 137] width 442 height 14
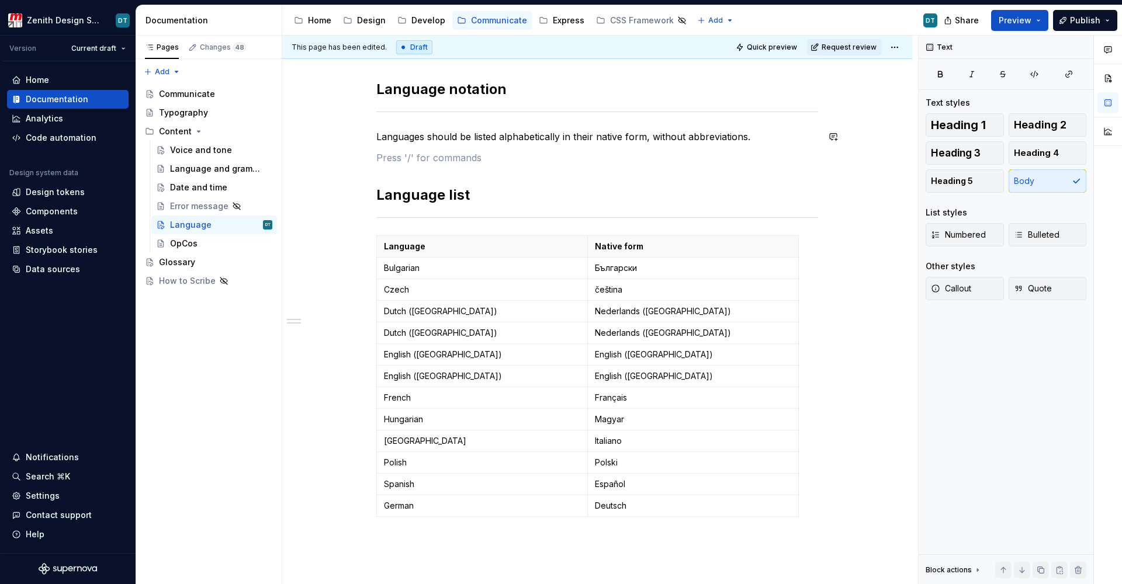
paste div
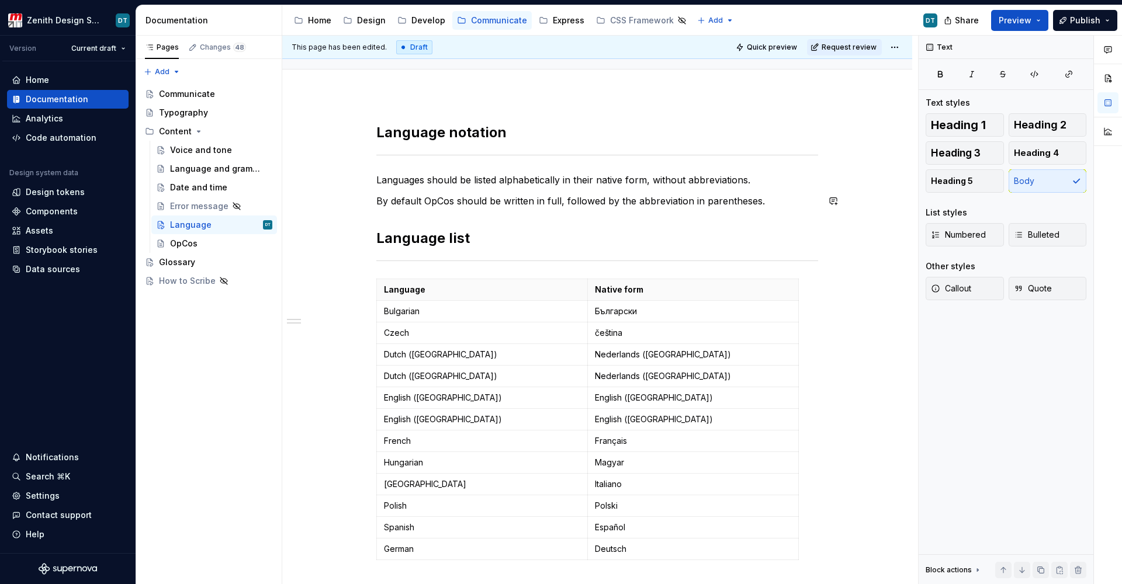
scroll to position [103, 0]
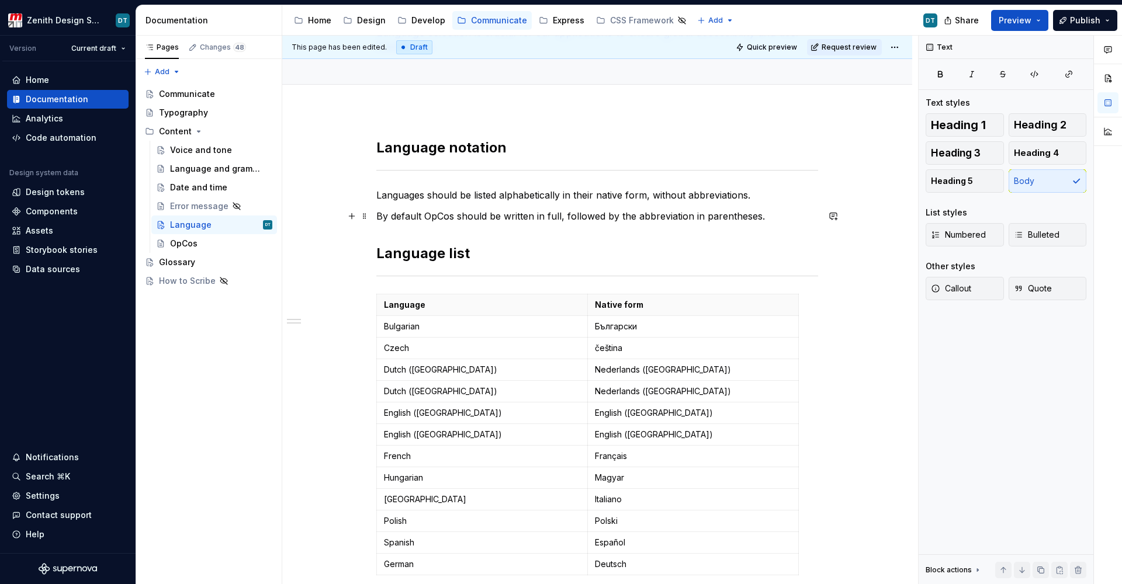
click at [446, 219] on p "By default OpCos should be written in full, followed by the abbreviation in par…" at bounding box center [597, 216] width 442 height 14
click at [612, 214] on p "By default languages should be written in full, followed by the abbreviation in…" at bounding box center [597, 216] width 442 height 14
click at [682, 215] on p "By default languages should be written in full, followed by the abbreviation in…" at bounding box center [597, 216] width 442 height 14
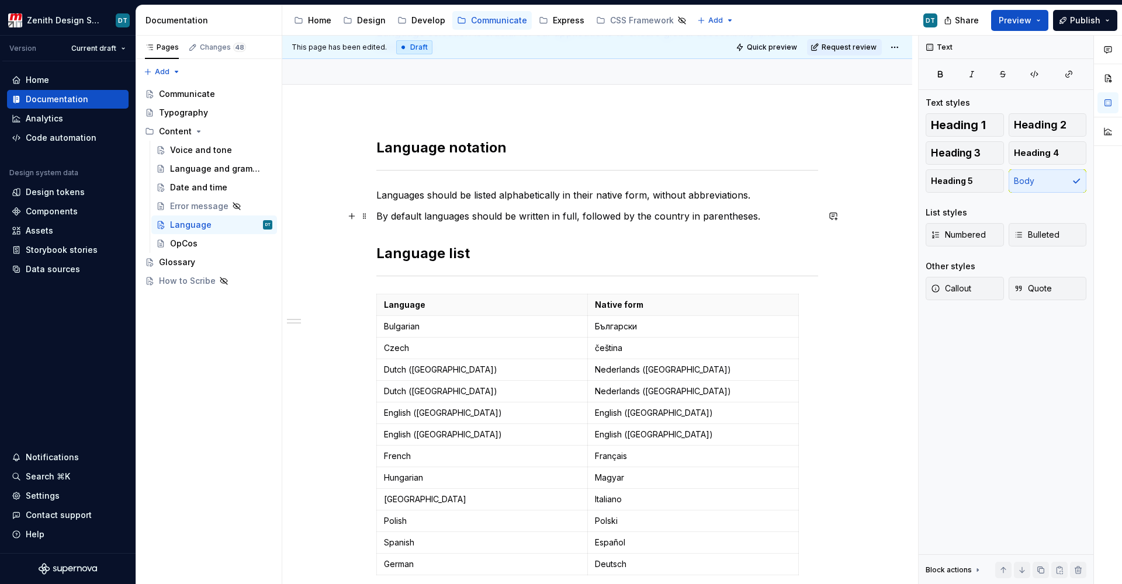
click at [702, 213] on p "By default languages should be written in full, followed by the country in pare…" at bounding box center [597, 216] width 442 height 14
click at [752, 217] on p "By default languages should be written in full, followed by the country in pare…" at bounding box center [597, 216] width 442 height 14
click at [623, 219] on p "By default languages should be written in full, followed by the country in pare…" at bounding box center [597, 216] width 442 height 14
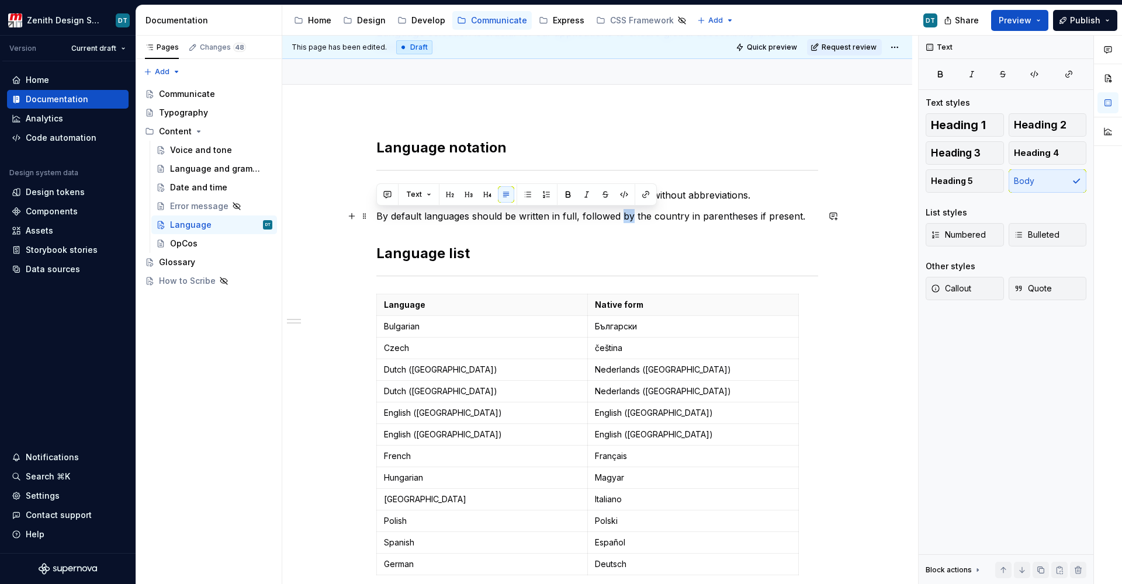
copy p "By default languages should be written in full, followed by the country in pare…"
click at [672, 219] on p "By default languages should be written in full, followed by the country in pare…" at bounding box center [597, 216] width 442 height 14
click at [601, 214] on p "By default languages should be written in full, followed by the country in pare…" at bounding box center [597, 216] width 442 height 14
click at [653, 214] on p "By default languages should be written in full, followed by the country in pare…" at bounding box center [597, 216] width 442 height 14
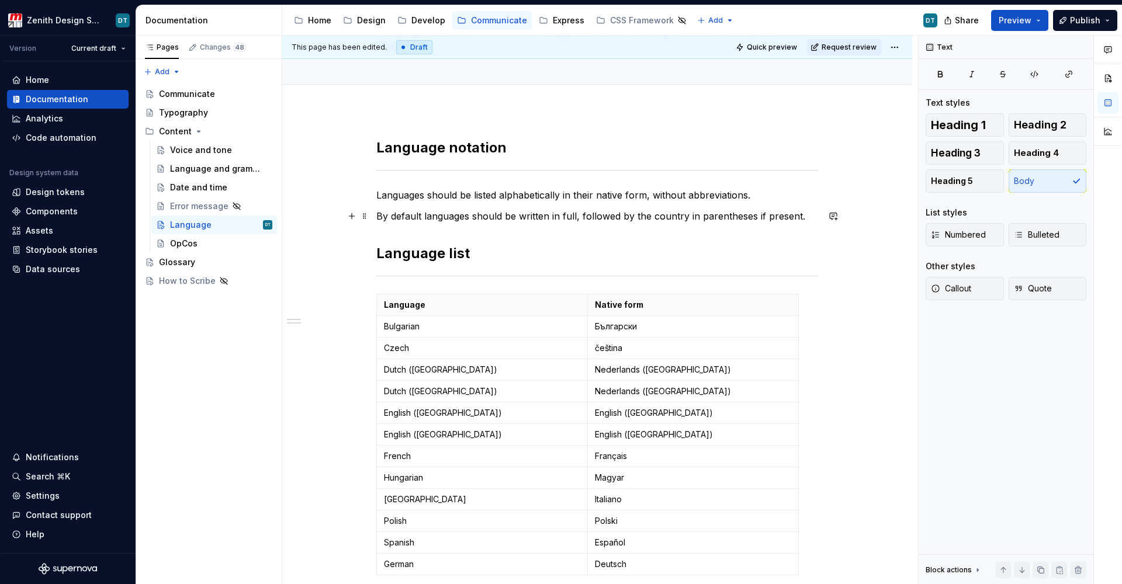
click at [665, 213] on p "By default languages should be written in full, followed by the country in pare…" at bounding box center [597, 216] width 442 height 14
click at [700, 216] on p "By default languages should be written in full, followed by the country in pare…" at bounding box center [597, 216] width 442 height 14
click at [774, 217] on p "By default languages should be written in full, followed by the country in pare…" at bounding box center [597, 216] width 442 height 14
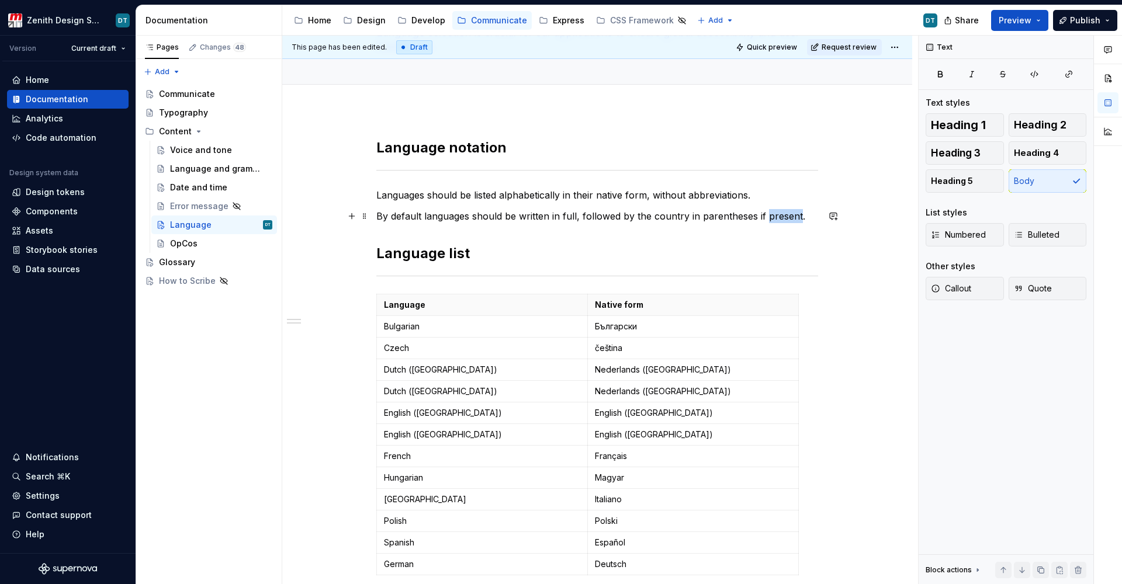
click at [774, 217] on p "By default languages should be written in full, followed by the country in pare…" at bounding box center [597, 216] width 442 height 14
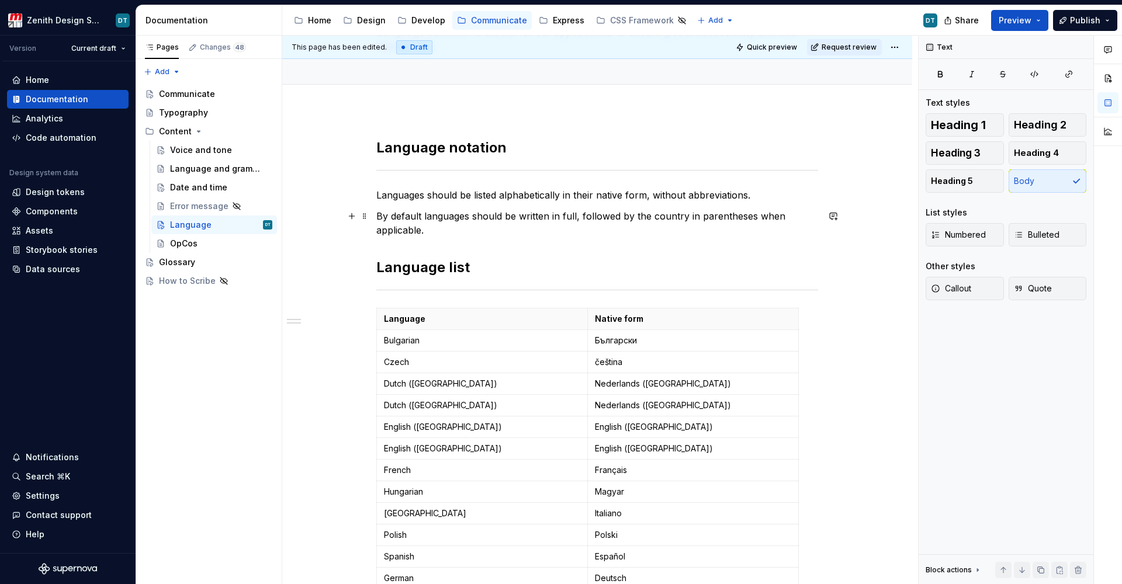
click at [730, 230] on p "By default languages should be written in full, followed by the country in pare…" at bounding box center [597, 223] width 442 height 28
click at [442, 195] on p "Languages should be listed alphabetically in their native form, without abbrevi…" at bounding box center [597, 195] width 442 height 14
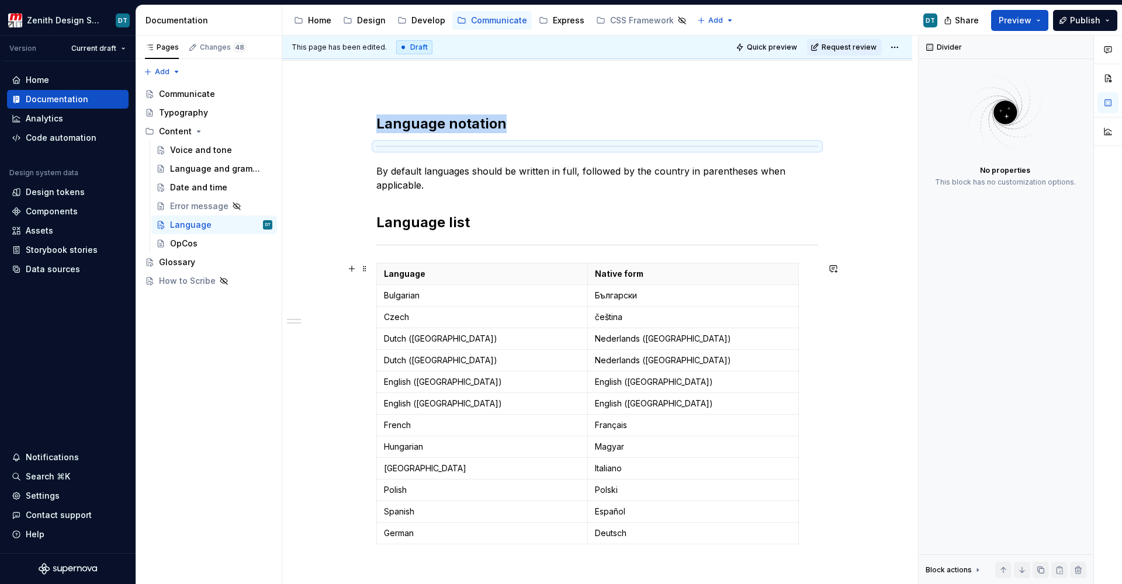
scroll to position [136, 0]
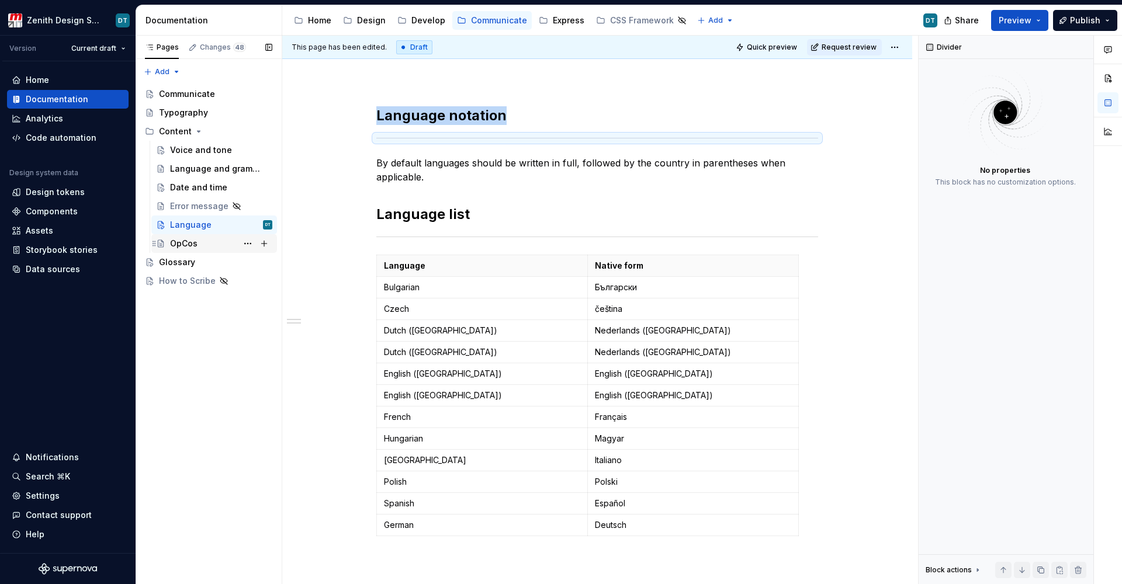
click at [185, 248] on div "OpCos" at bounding box center [183, 244] width 27 height 12
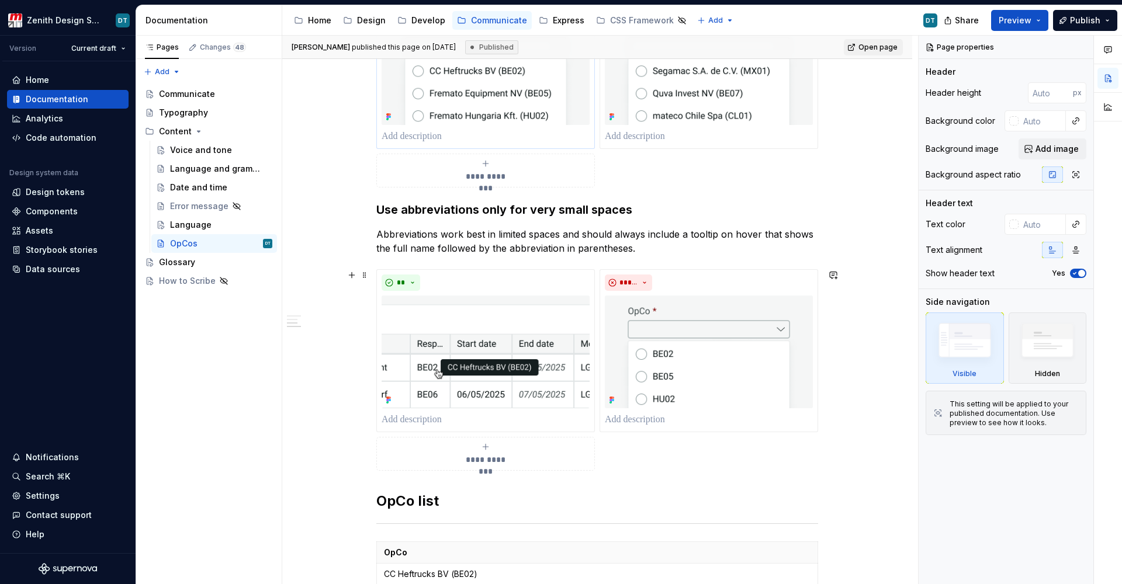
scroll to position [429, 0]
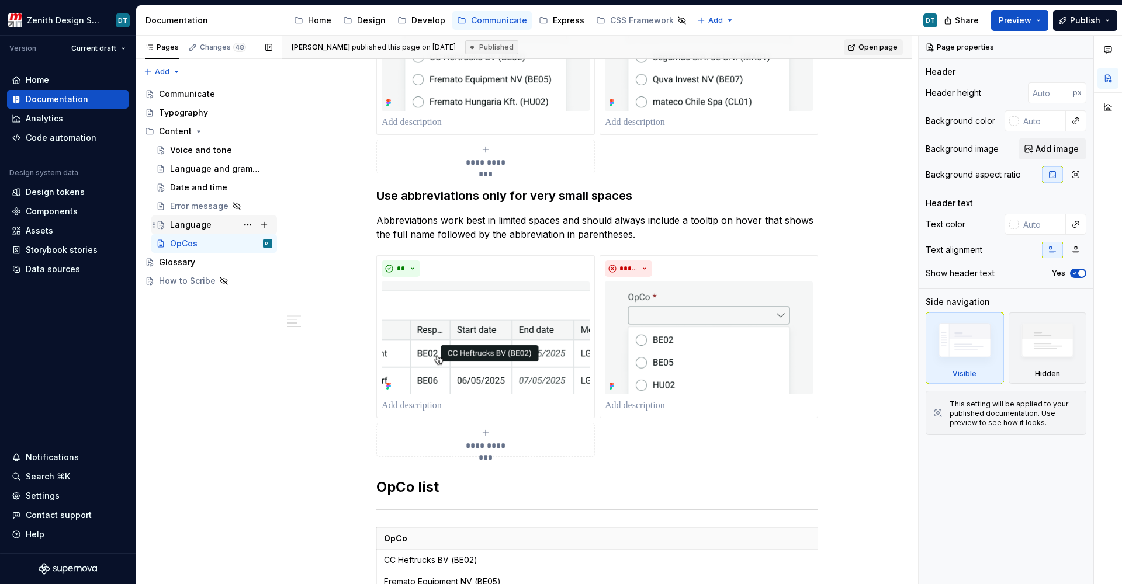
click at [184, 233] on div "Language" at bounding box center [221, 225] width 102 height 16
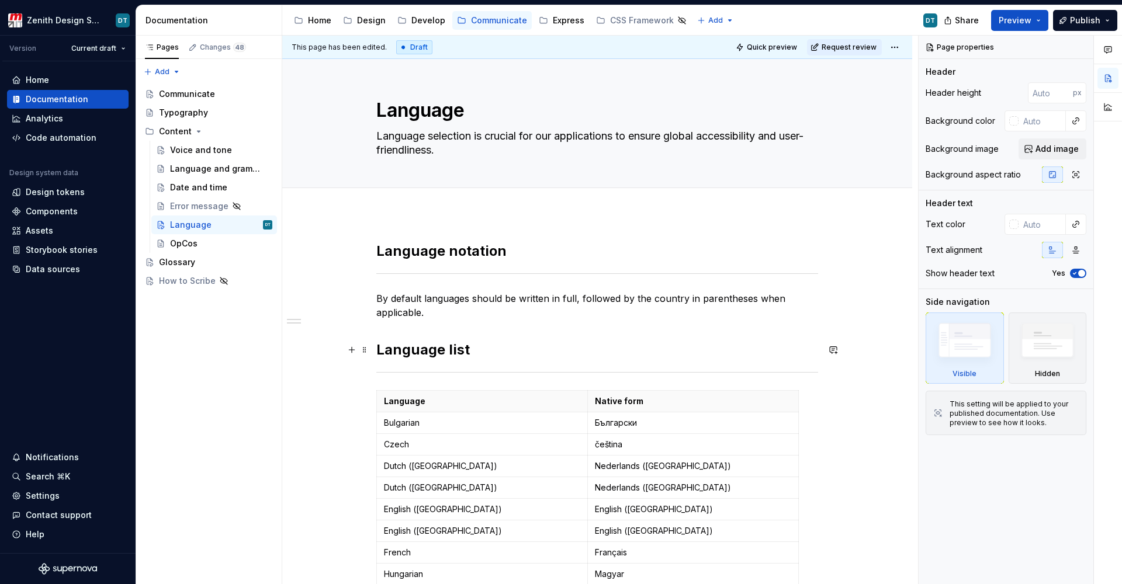
click at [438, 341] on h2 "Language list" at bounding box center [597, 350] width 442 height 19
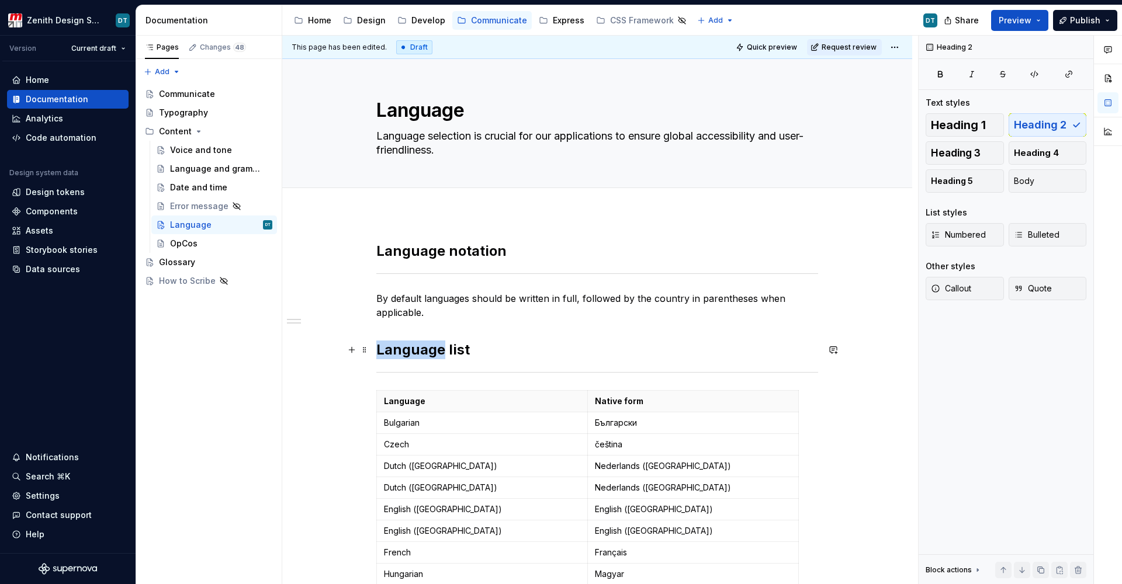
click at [438, 341] on h2 "Language list" at bounding box center [597, 350] width 442 height 19
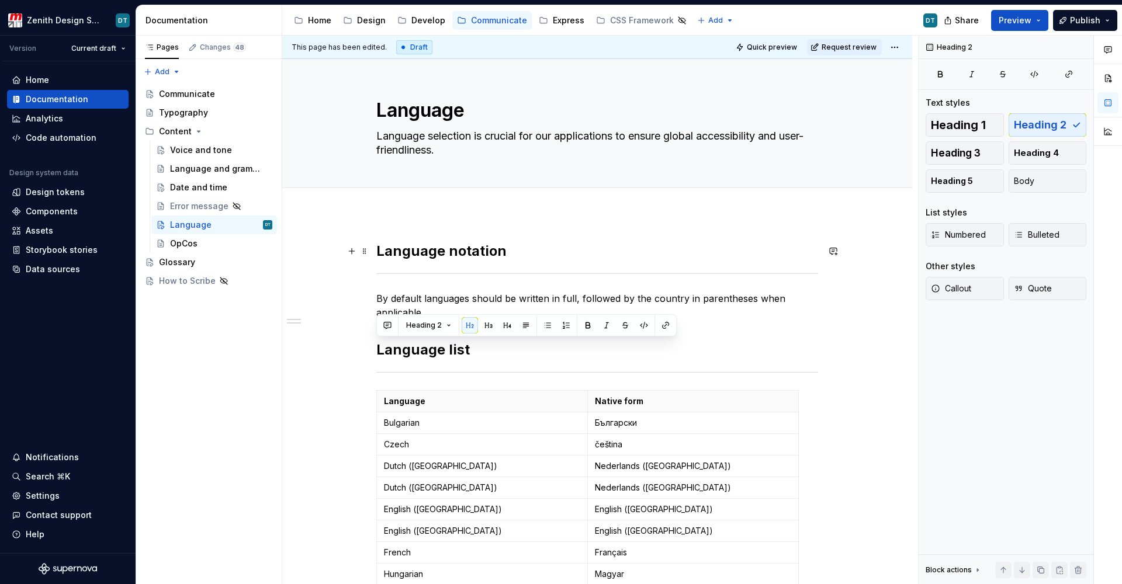
click at [444, 251] on h2 "Language notation" at bounding box center [597, 251] width 442 height 19
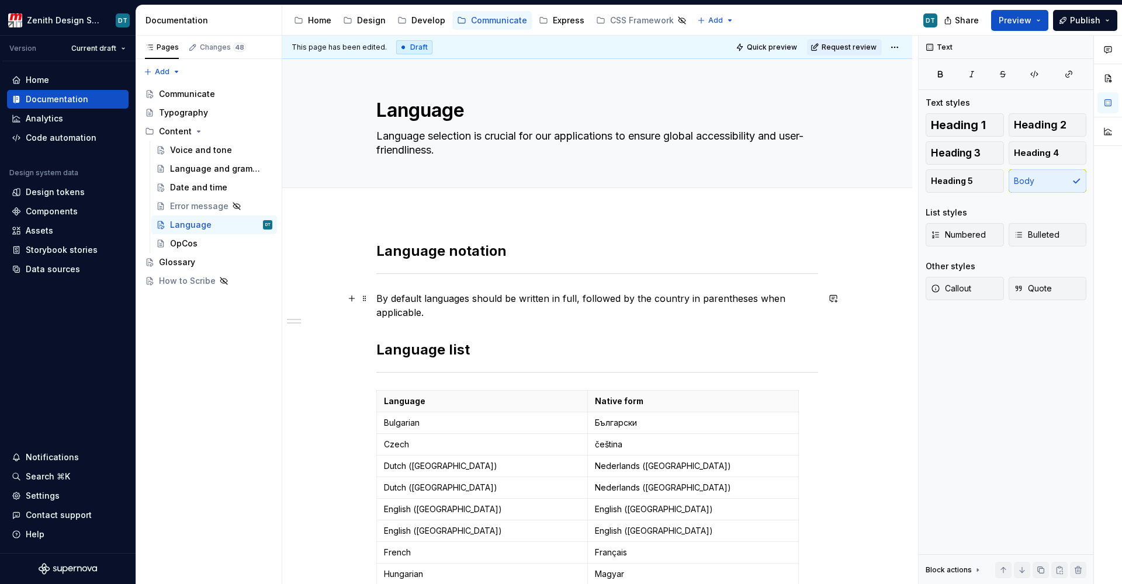
click at [457, 312] on p "By default languages should be written in full, followed by the country in pare…" at bounding box center [597, 306] width 442 height 28
click at [891, 49] on html "Zenith Design System DT Version Current draft Home Documentation Analytics Code…" at bounding box center [561, 292] width 1122 height 584
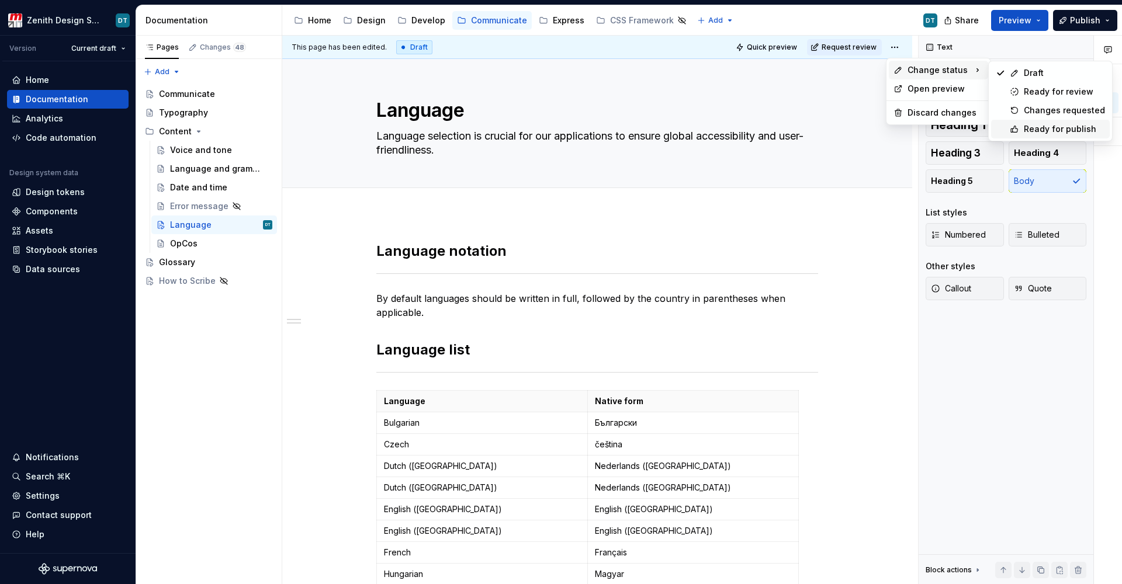
click at [1040, 124] on div "Ready for publish" at bounding box center [1064, 129] width 81 height 12
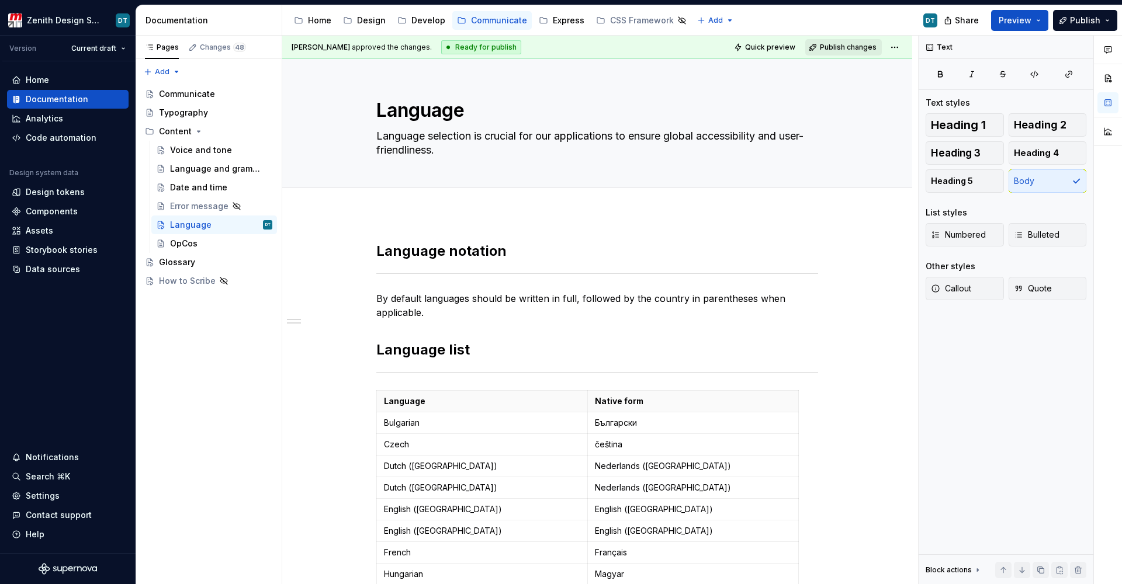
click at [834, 48] on span "Publish changes" at bounding box center [848, 47] width 57 height 9
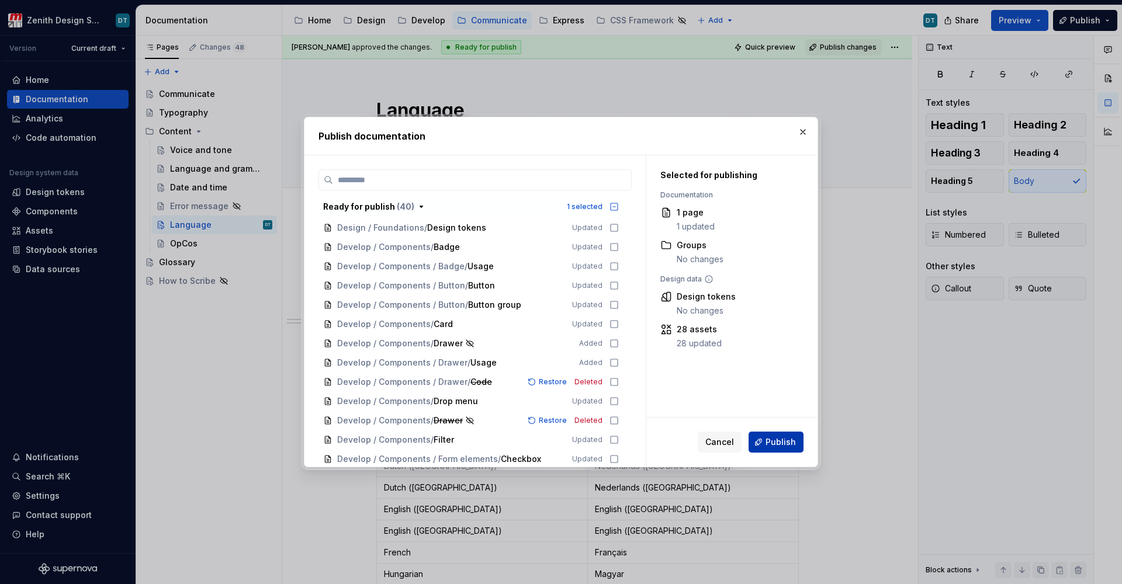
click at [776, 435] on button "Publish" at bounding box center [776, 442] width 55 height 21
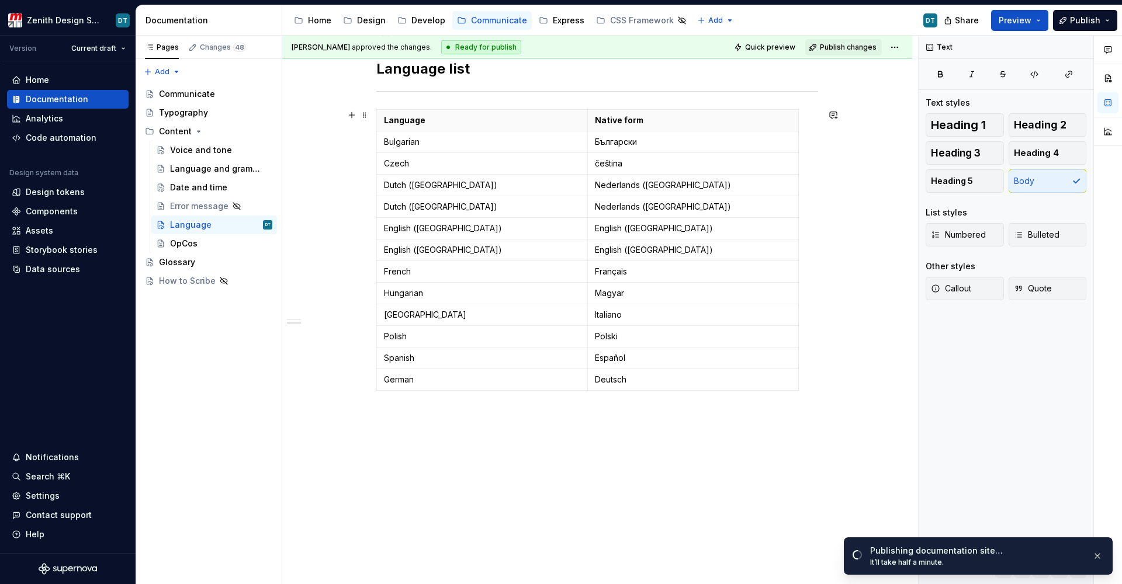
scroll to position [281, 0]
click at [193, 238] on div "OpCos" at bounding box center [183, 244] width 27 height 12
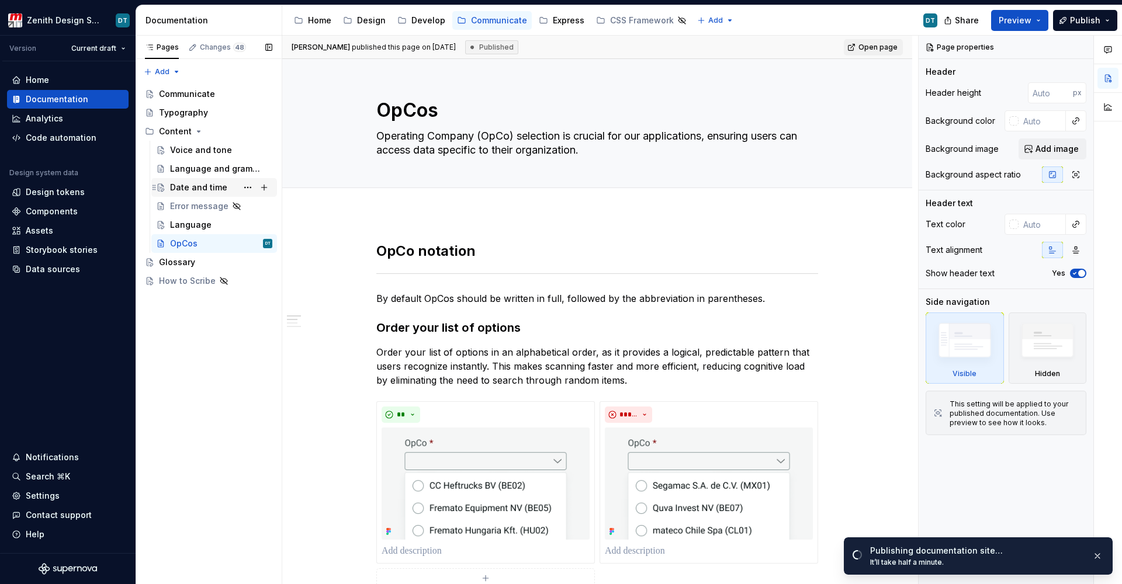
click at [182, 189] on div "Date and time" at bounding box center [198, 188] width 57 height 12
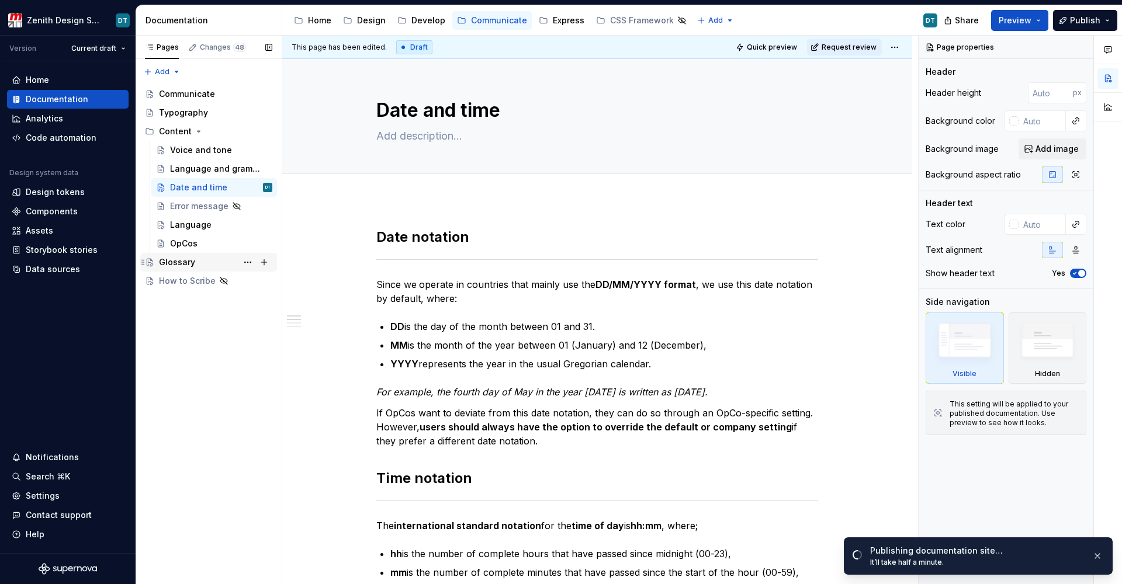
click at [180, 259] on div "Glossary" at bounding box center [177, 263] width 36 height 12
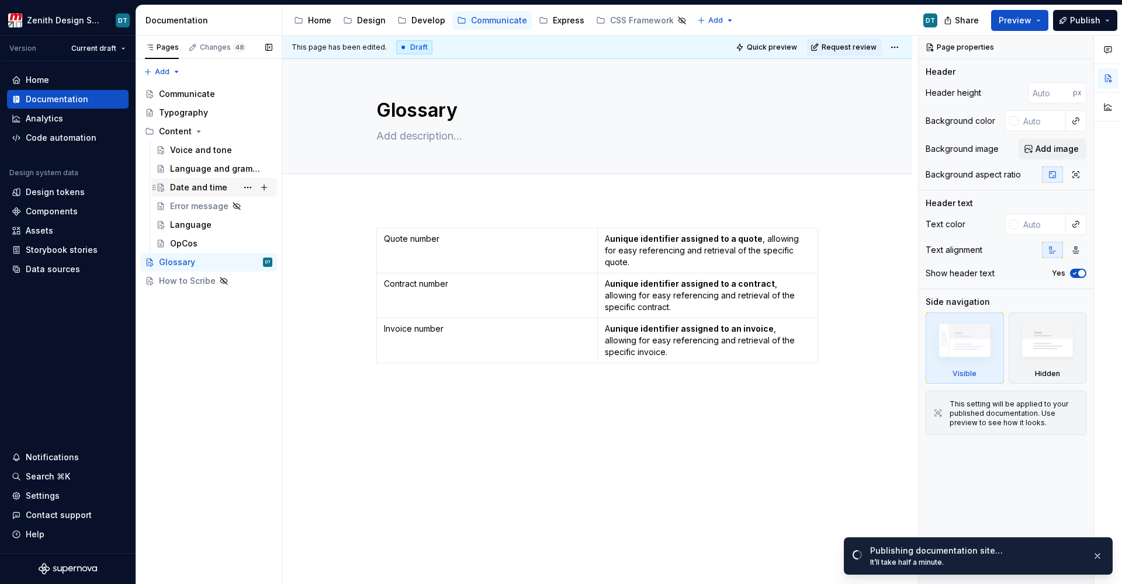
click at [193, 183] on div "Date and time" at bounding box center [198, 188] width 57 height 12
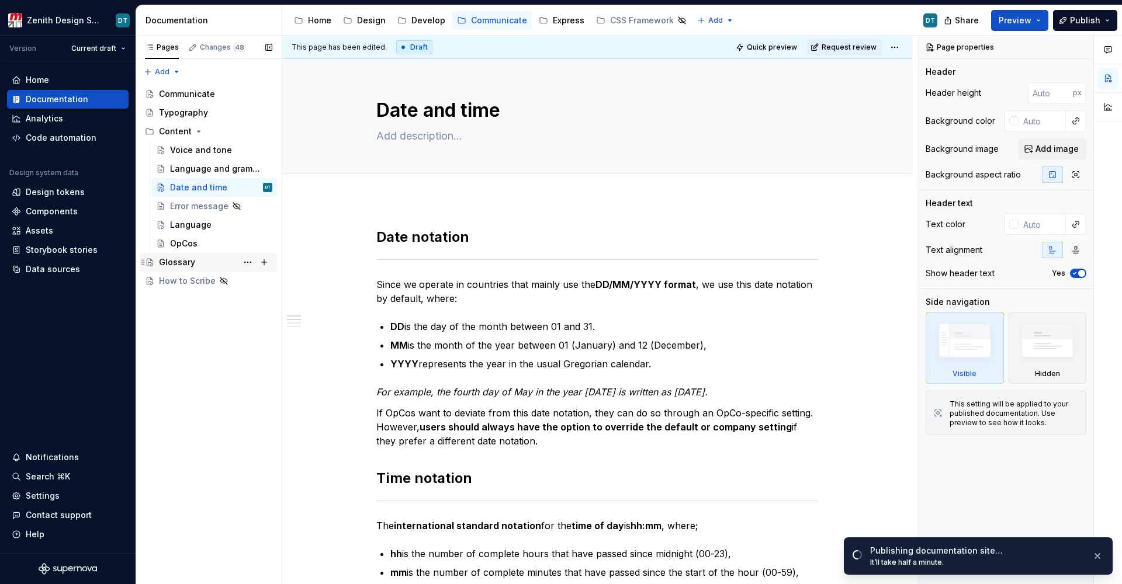
click at [189, 260] on div "Glossary" at bounding box center [177, 263] width 36 height 12
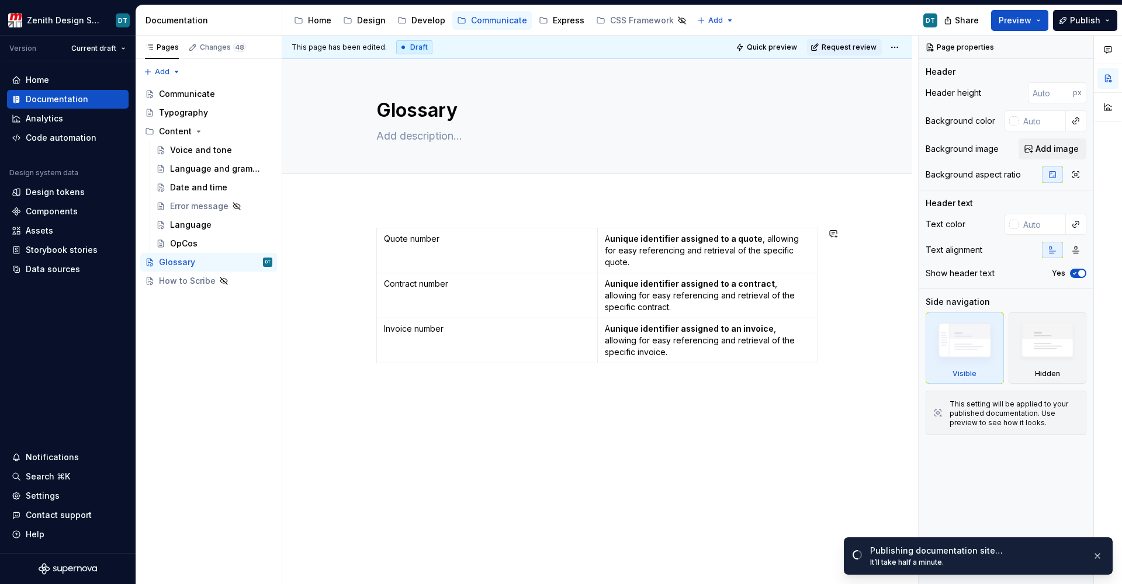
type textarea "*"
click at [482, 389] on div "Quote number A unique identifier assigned to a quote , allowing for easy refere…" at bounding box center [597, 379] width 630 height 358
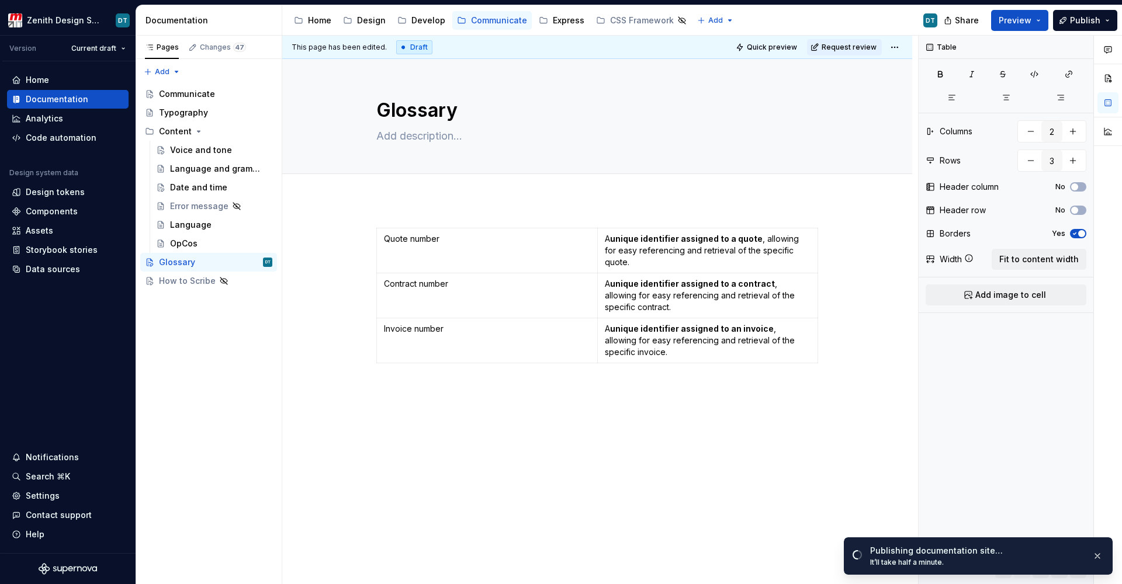
click at [411, 382] on div "Quote number A unique identifier assigned to a quote , allowing for easy refere…" at bounding box center [597, 379] width 630 height 358
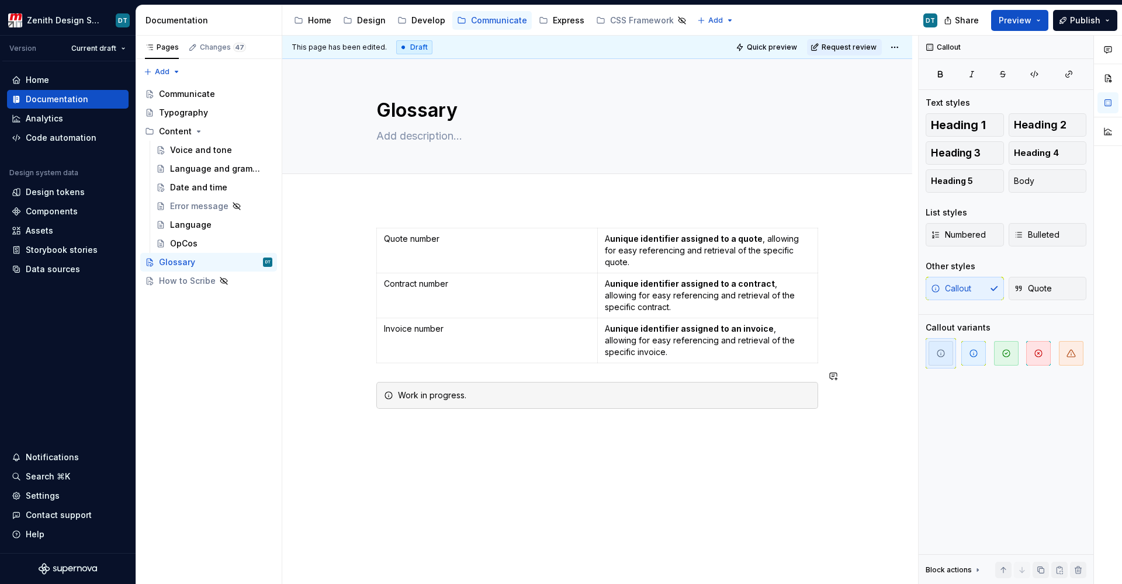
click at [341, 397] on div "Quote number A unique identifier assigned to a quote , allowing for easy refere…" at bounding box center [597, 399] width 630 height 399
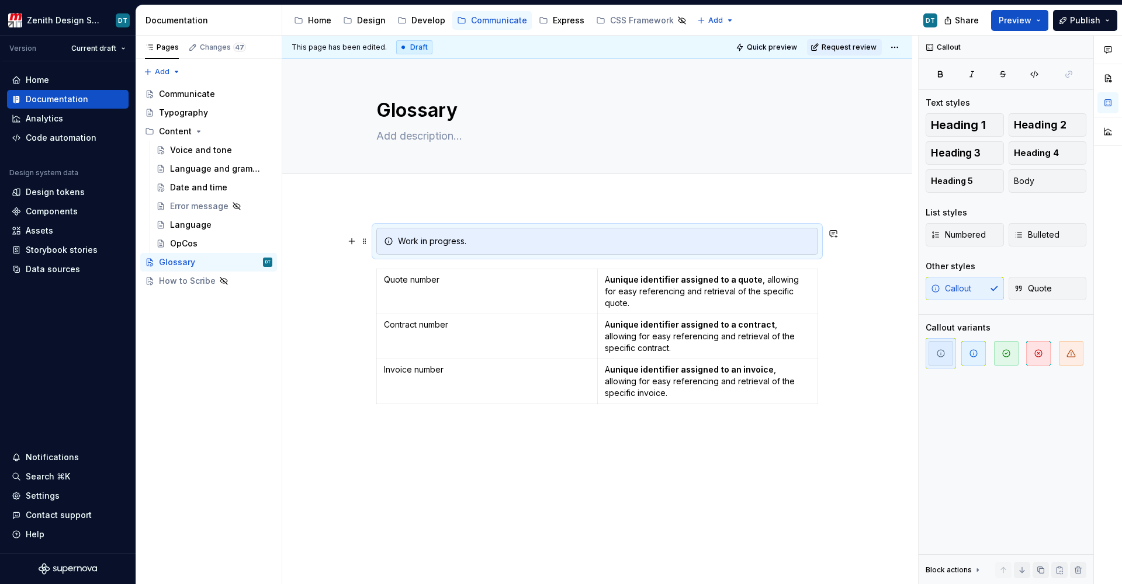
click at [455, 244] on div "Work in progress." at bounding box center [604, 242] width 413 height 12
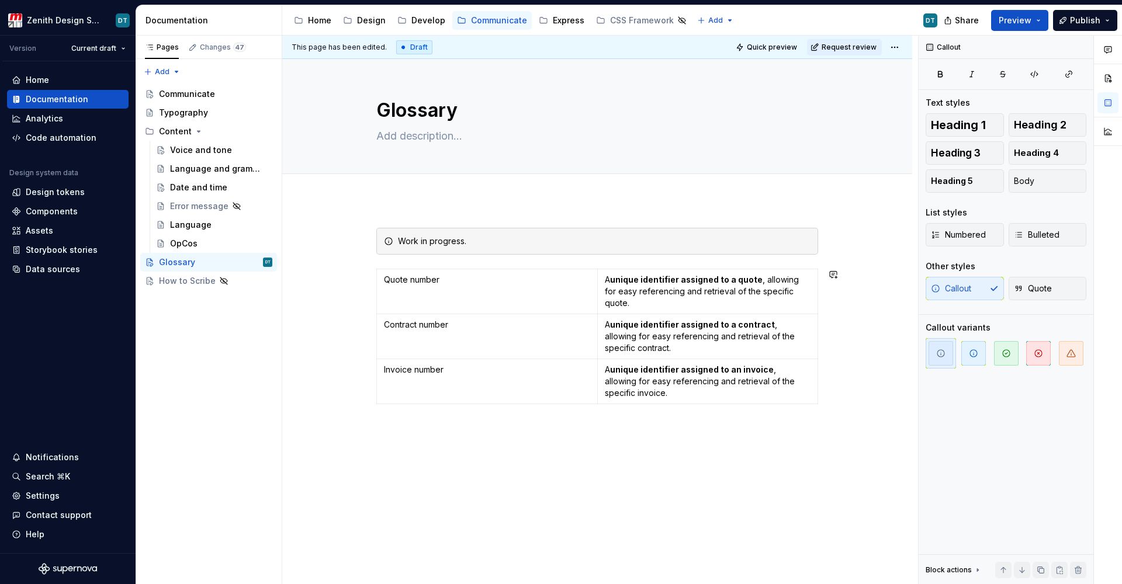
click at [461, 418] on div "Work in progress. Quote number A unique identifier assigned to a quote , allowi…" at bounding box center [597, 399] width 630 height 399
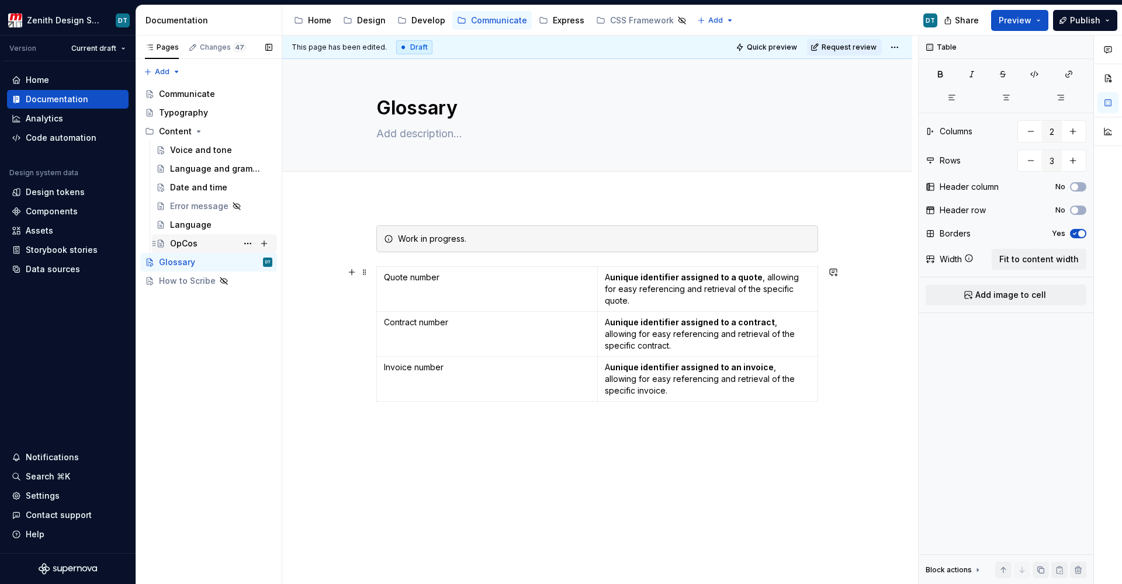
scroll to position [2, 0]
click at [894, 49] on html "Zenith Design System DT Version Current draft Home Documentation Analytics Code…" at bounding box center [561, 292] width 1122 height 584
click at [893, 46] on html "Zenith Design System DT Version Current draft Home Documentation Analytics Code…" at bounding box center [561, 292] width 1122 height 584
click at [1017, 22] on span "Preview" at bounding box center [1015, 21] width 33 height 12
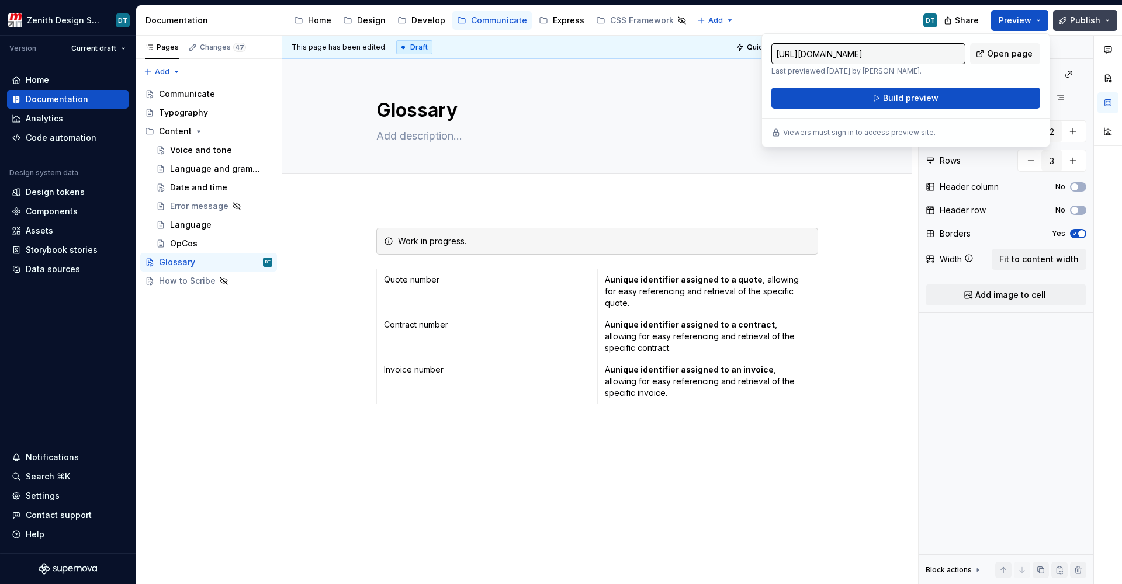
click at [1106, 25] on button "Publish" at bounding box center [1085, 20] width 64 height 21
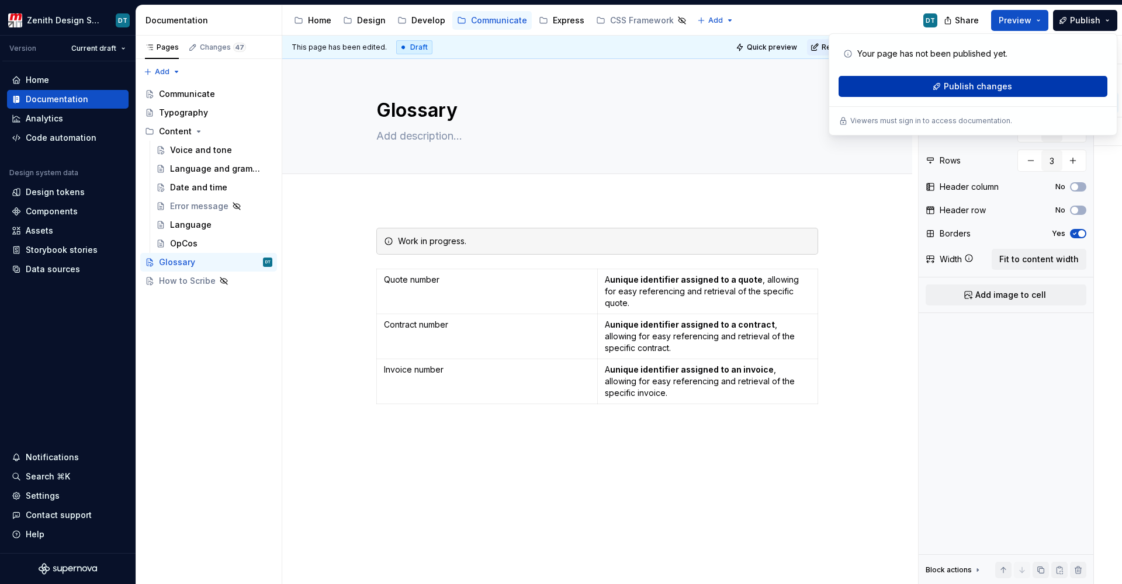
click at [953, 91] on span "Publish changes" at bounding box center [978, 87] width 68 height 12
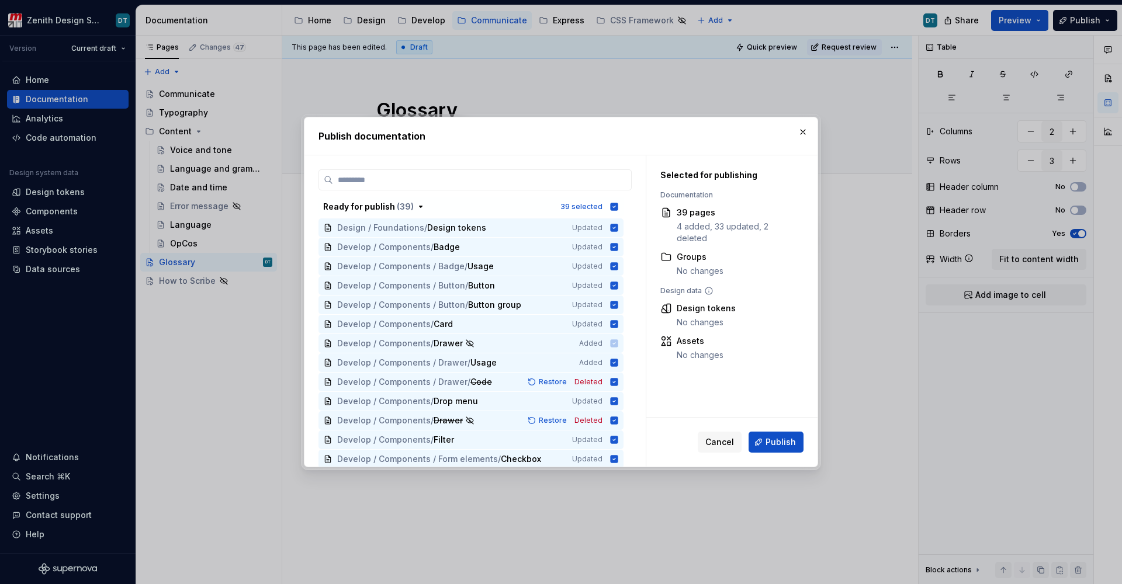
click at [774, 454] on div "Cancel Publish" at bounding box center [731, 442] width 171 height 49
click at [773, 447] on span "Publish" at bounding box center [781, 443] width 30 height 12
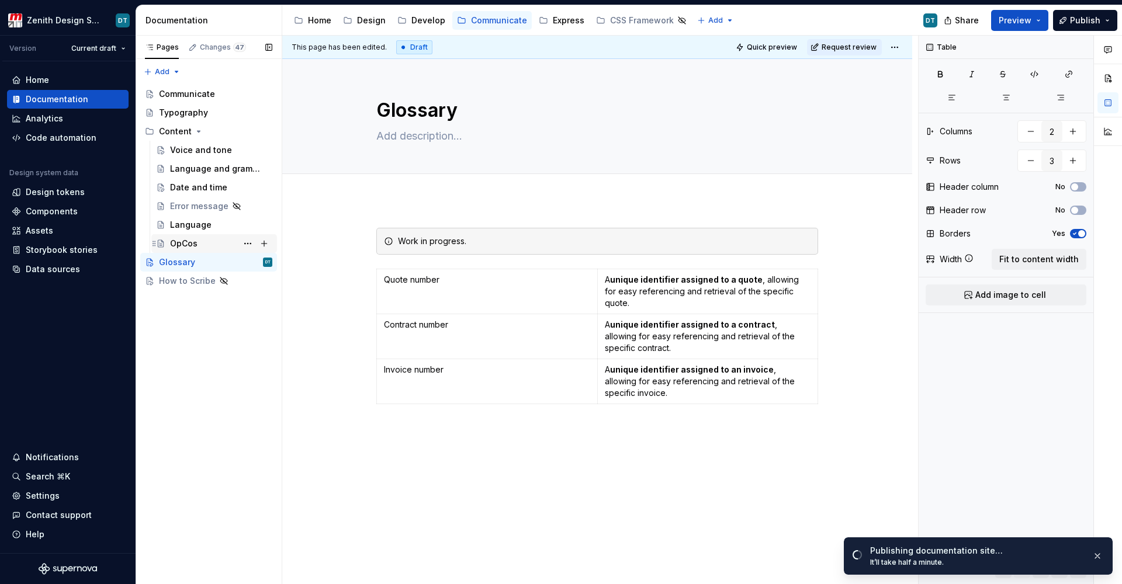
click at [205, 238] on div "OpCos" at bounding box center [221, 244] width 102 height 16
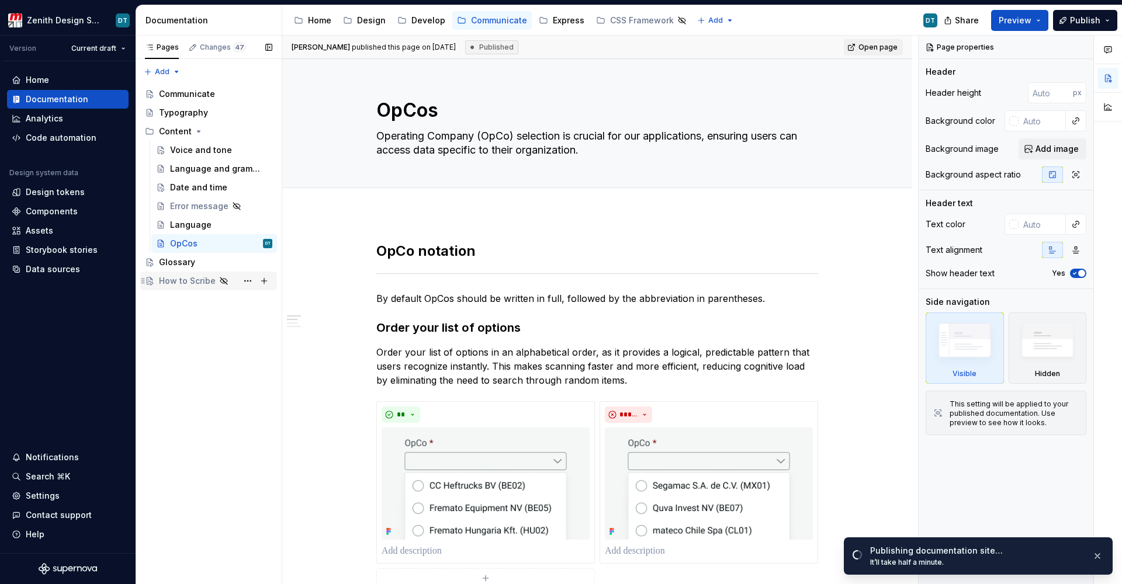
click at [180, 280] on div "How to Scribe" at bounding box center [187, 281] width 57 height 12
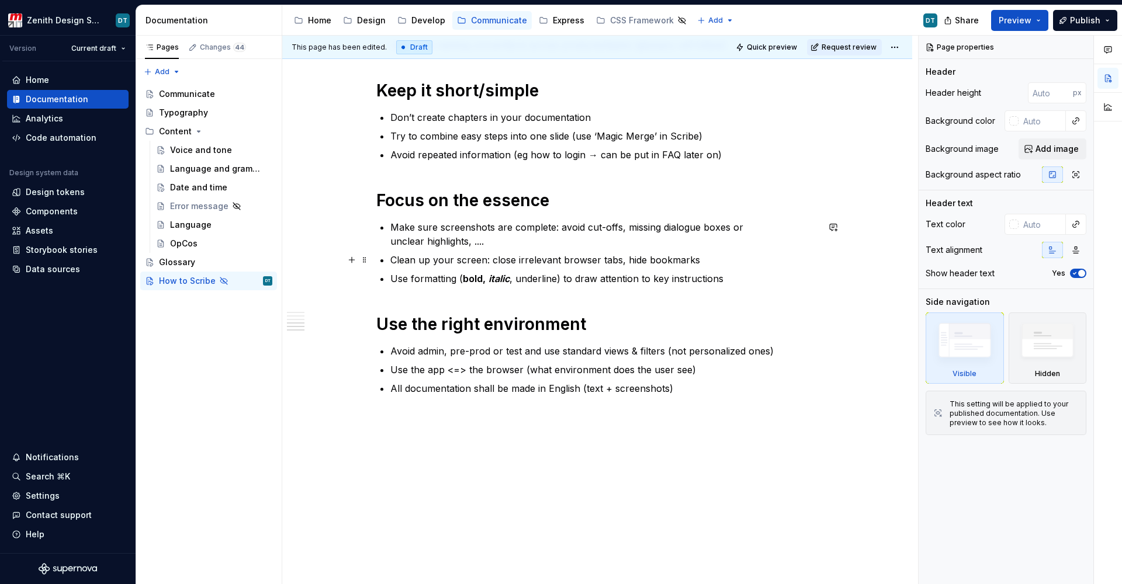
scroll to position [492, 0]
type textarea "*"
click at [483, 390] on p "All documentation shall be made in English (text + screenshots)" at bounding box center [604, 389] width 428 height 14
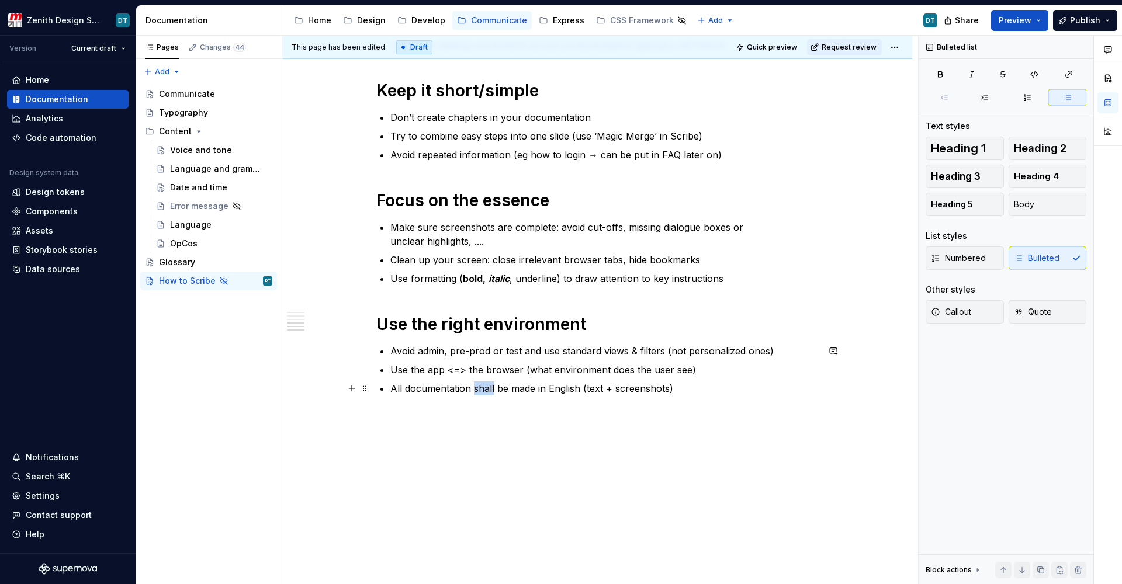
click at [483, 390] on p "All documentation shall be made in English (text + screenshots)" at bounding box center [604, 389] width 428 height 14
click at [505, 389] on p "All documentation shall be made in English (text + screenshots)" at bounding box center [604, 389] width 428 height 14
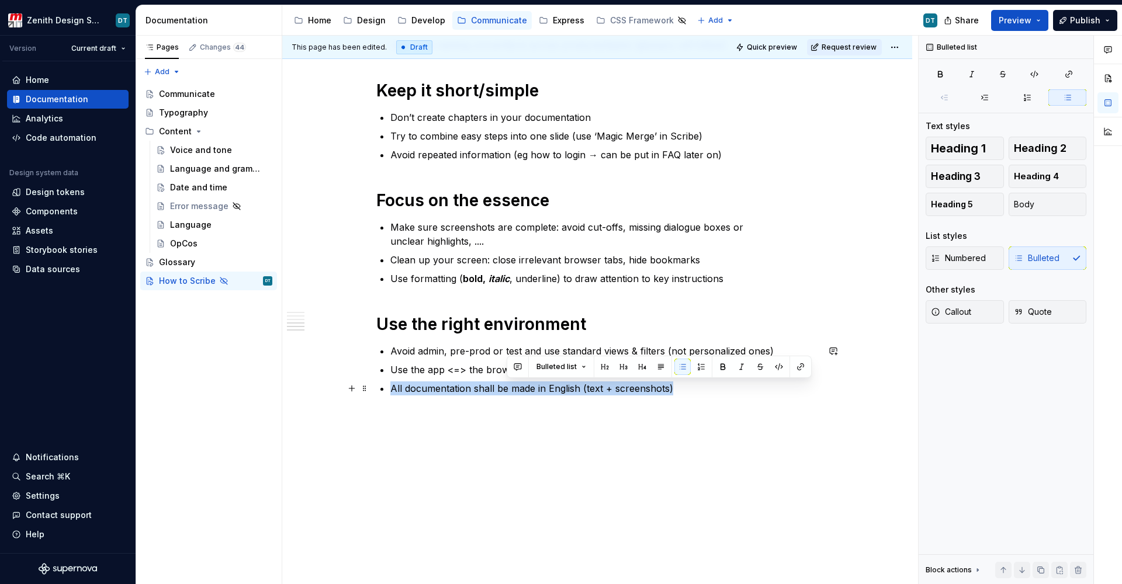
click at [505, 389] on p "All documentation shall be made in English (text + screenshots)" at bounding box center [604, 389] width 428 height 14
copy p "All documentation shall be made in English (text + screenshots)"
drag, startPoint x: 505, startPoint y: 392, endPoint x: 490, endPoint y: 380, distance: 19.1
click at [490, 380] on ul "Avoid admin, pre-prod or test and use standard views & filters (not personalize…" at bounding box center [604, 369] width 428 height 51
click at [483, 388] on p "All documentation shall be made in English (text + screenshots)" at bounding box center [604, 389] width 428 height 14
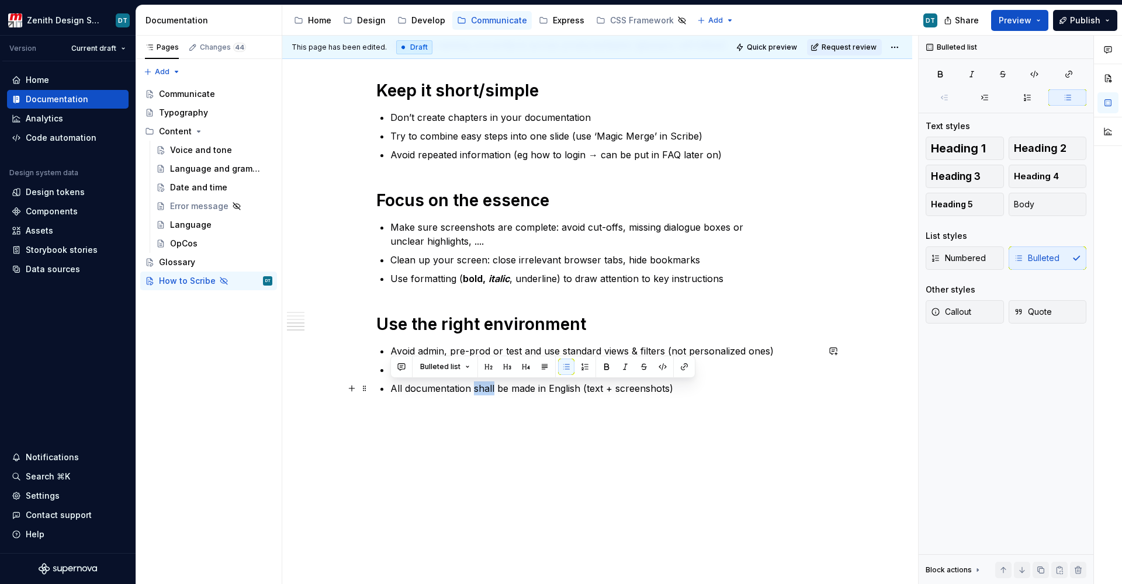
click at [483, 388] on p "All documentation shall be made in English (text + screenshots)" at bounding box center [604, 389] width 428 height 14
click at [519, 389] on p "All documentation will be made in English (text + screenshots)" at bounding box center [604, 389] width 428 height 14
click at [554, 388] on p "All documentation will be writtenen in English (text + screenshots)" at bounding box center [604, 389] width 428 height 14
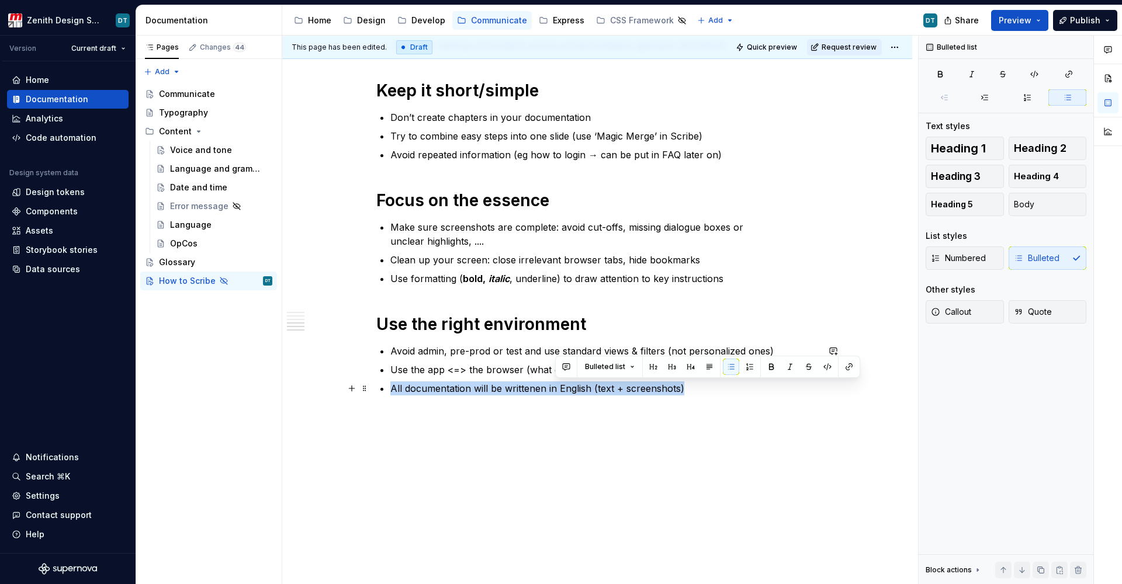
click at [554, 388] on p "All documentation will be writtenen in English (text + screenshots)" at bounding box center [604, 389] width 428 height 14
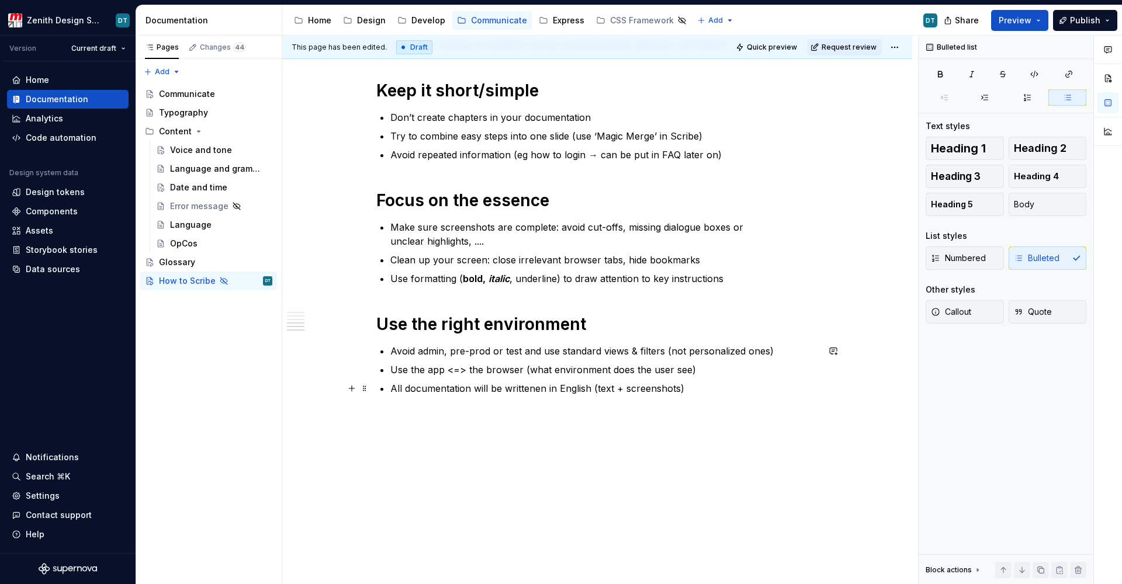
click at [542, 385] on p "All documentation will be writtenen in English (text + screenshots)" at bounding box center [604, 389] width 428 height 14
click at [582, 387] on p "All documentation will be written in English (text + screenshots)" at bounding box center [604, 389] width 428 height 14
click at [635, 385] on p "All documentation will be written in English (both text + screenshots)" at bounding box center [604, 389] width 428 height 14
click at [634, 406] on div "Naming conventions Keep the title simple and focused on the topic Avoid irrelev…" at bounding box center [597, 72] width 442 height 673
click at [486, 391] on p "All documentation will be written in English (both text and screenshots)" at bounding box center [604, 389] width 428 height 14
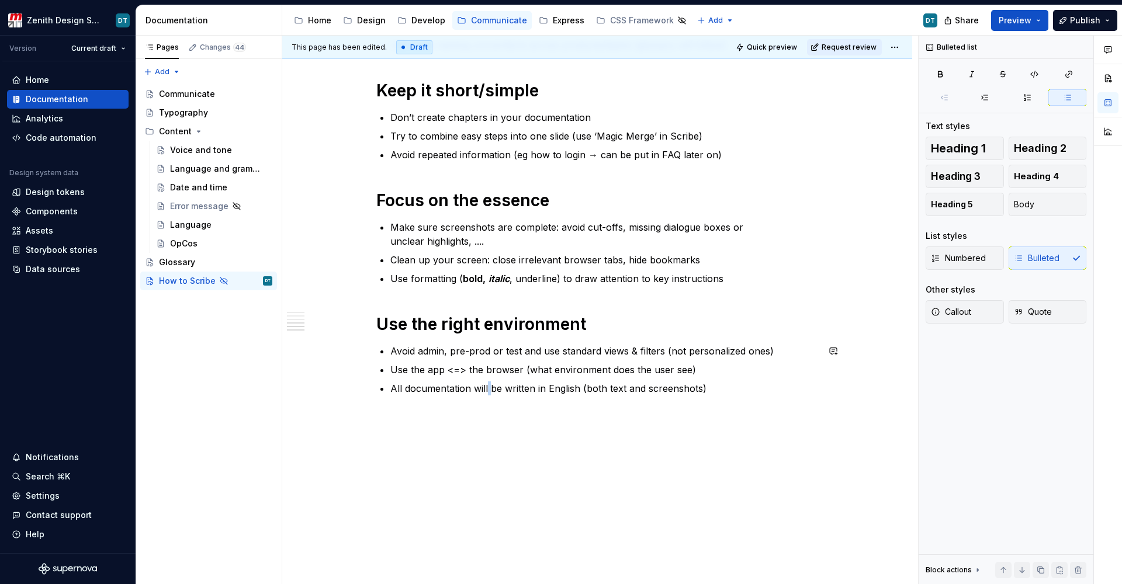
click at [486, 391] on p "All documentation will be written in English (both text and screenshots)" at bounding box center [604, 389] width 428 height 14
click at [479, 389] on p "All documentation will be written in English (both text and screenshots)" at bounding box center [604, 389] width 428 height 14
type textarea "*"
